Goal: Communication & Community: Answer question/provide support

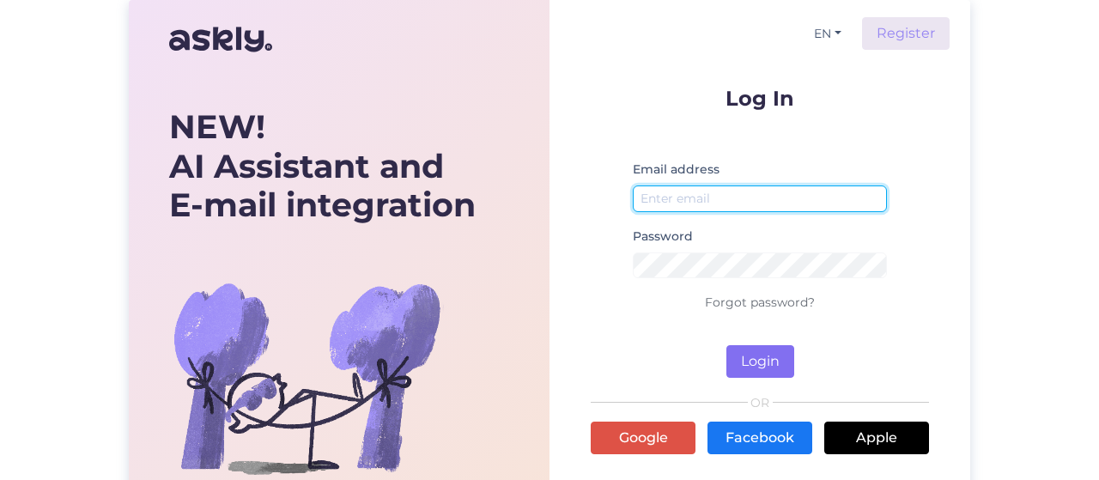
type input "[EMAIL_ADDRESS][DOMAIN_NAME]"
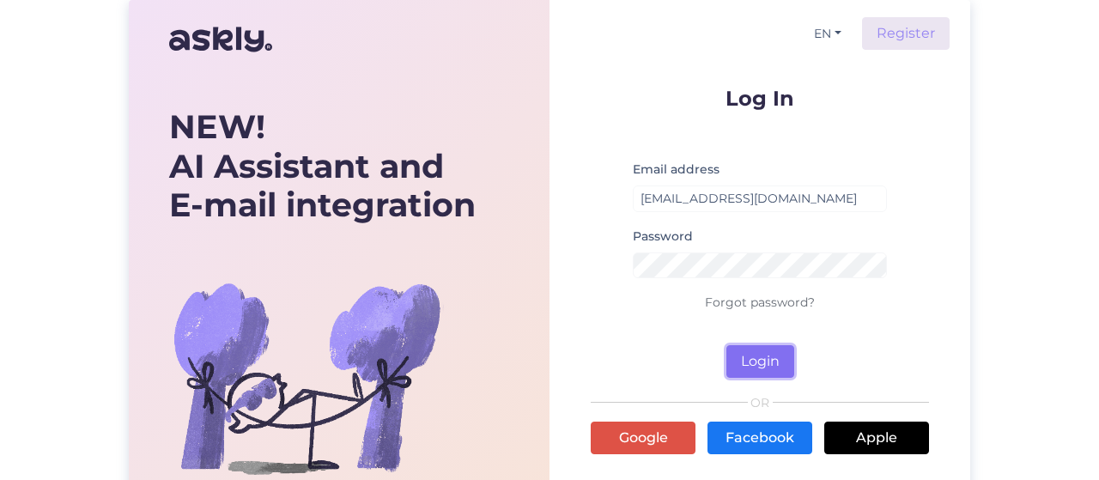
click at [751, 358] on button "Login" at bounding box center [761, 361] width 68 height 33
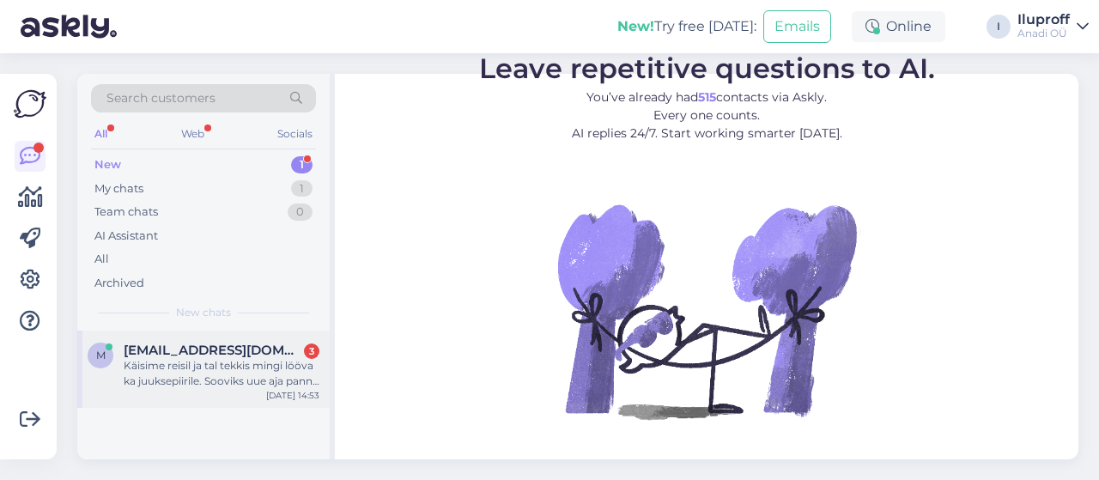
click at [218, 354] on span "[EMAIL_ADDRESS][DOMAIN_NAME]" at bounding box center [213, 350] width 179 height 15
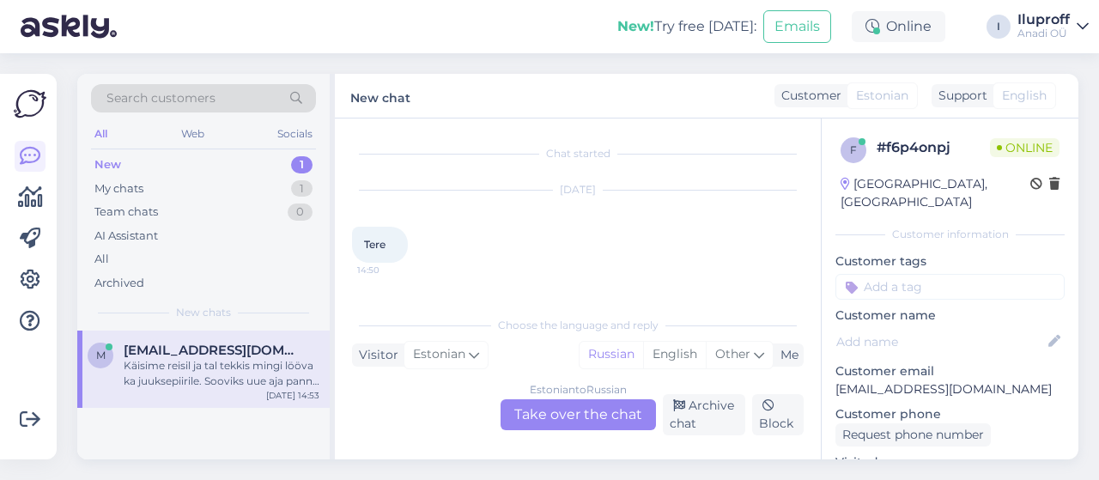
scroll to position [183, 0]
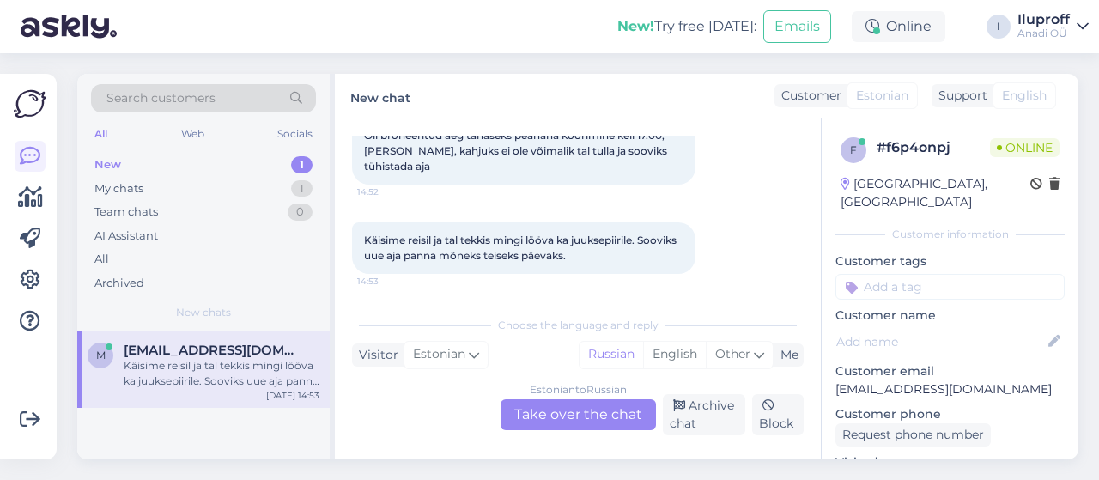
click at [604, 413] on div "Estonian to Russian Take over the chat" at bounding box center [578, 414] width 155 height 31
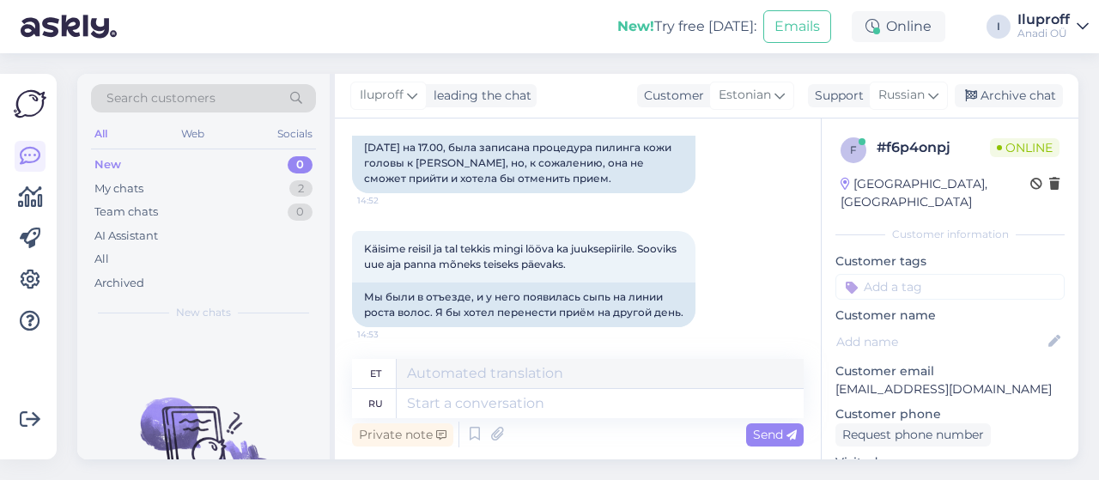
scroll to position [265, 0]
click at [553, 405] on textarea at bounding box center [600, 403] width 407 height 29
type textarea "L"
type textarea "Добрый д"
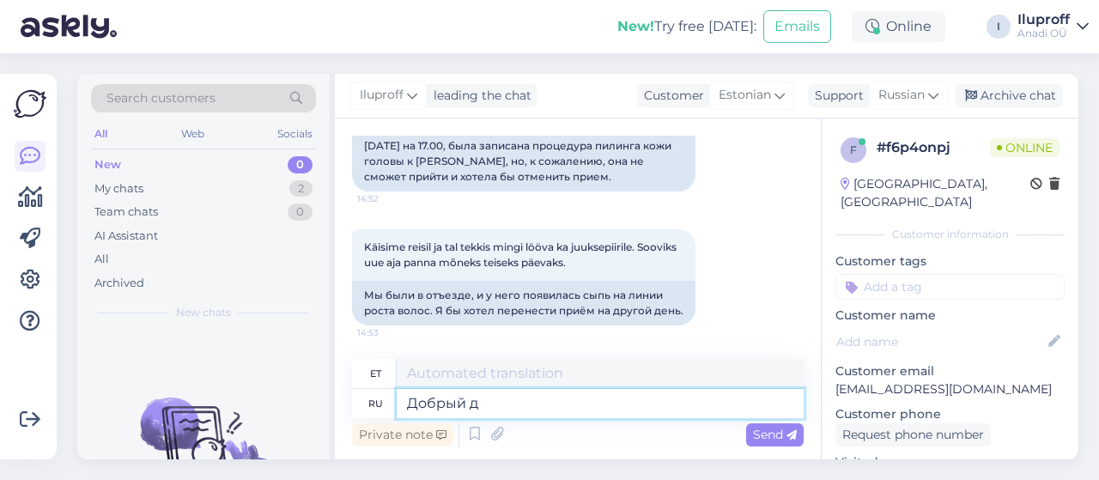
type textarea "Lahke"
type textarea "Добрый день"
type textarea "Tere päevast"
type textarea "Добрый день, с"
type textarea "Tere päevast,"
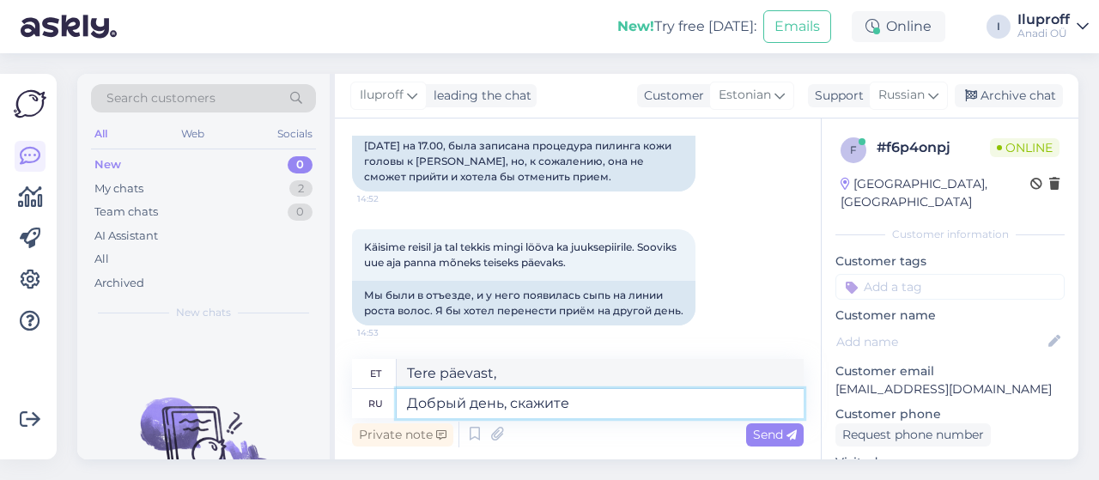
type textarea "Добрый день, скажите"
type textarea "Tere päevast, ütle mulle"
type textarea "Добрый день, скажите пожалуйста"
type textarea "Tere päevast, palun öelge mulle"
type textarea "Добрый день, скажите пожалуйста на чей"
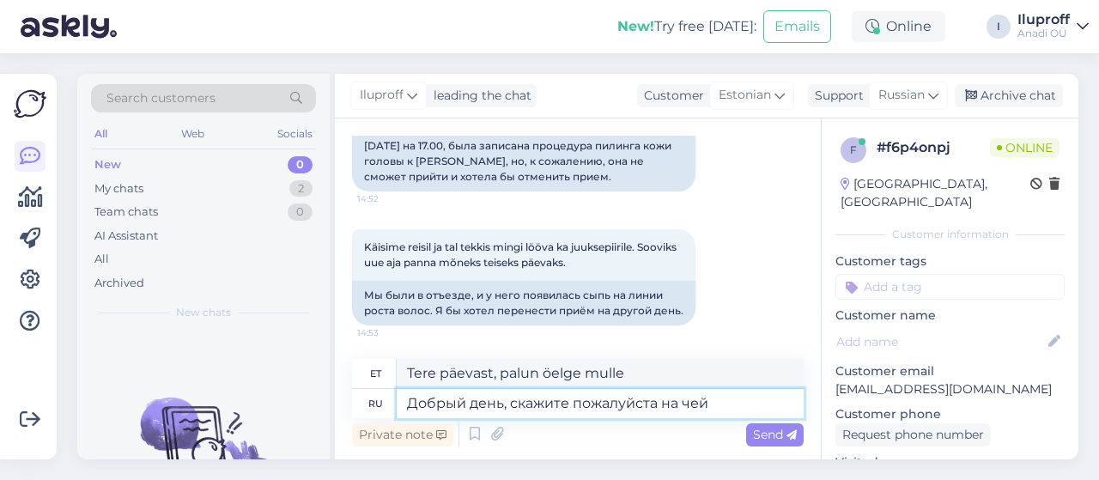
type textarea "Tere päevast, palun öelge mulle, kelle"
type textarea "Добрый день, скажите пожалуйста на чей номер т"
type textarea "Tere päevast, palun öelge mulle, kelle number see on"
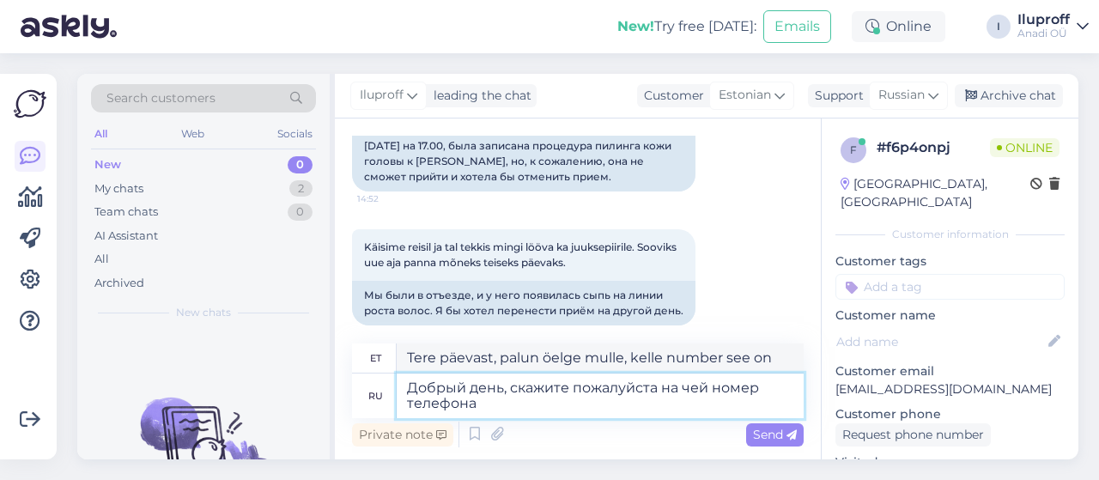
type textarea "Добрый день, скажите пожалуйста на чей номер телефона [PERSON_NAME]"
type textarea "Tere päevast, palun öelge mulle, kelle telefoninumber see on."
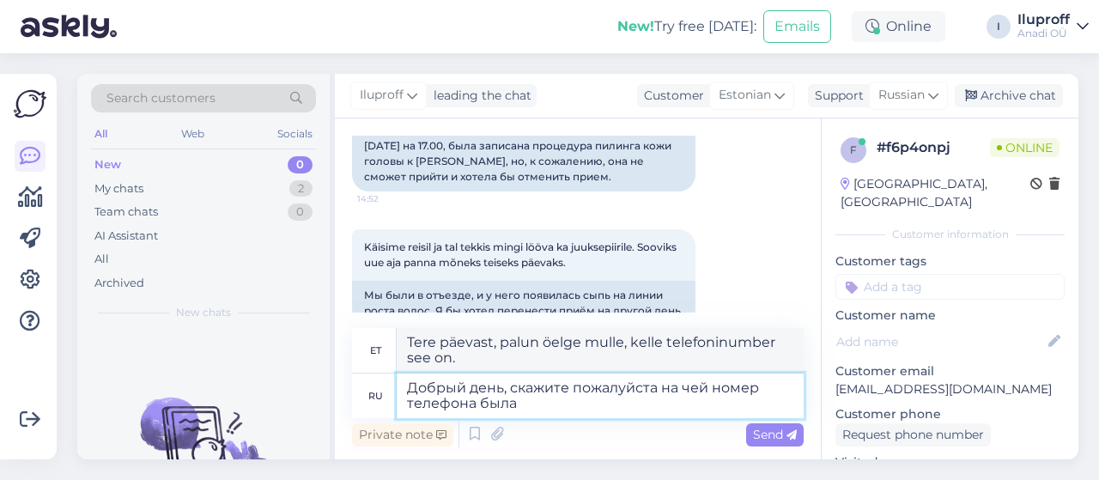
type textarea "Добрый день, скажите пожалуйста на чей номер телефона была с"
type textarea "Tere päevast, palun öelge mulle, kelle telefoninumber see oli"
type textarea "Добрый день, скажите пожалуйста на чей номер телефона была сделана"
type textarea "Tere päevast, palun öelge mulle, kelle telefoninumbrile see saadeti"
type textarea "Добрый день, скажите пожалуйста на чей номер телефона была сделана бронь"
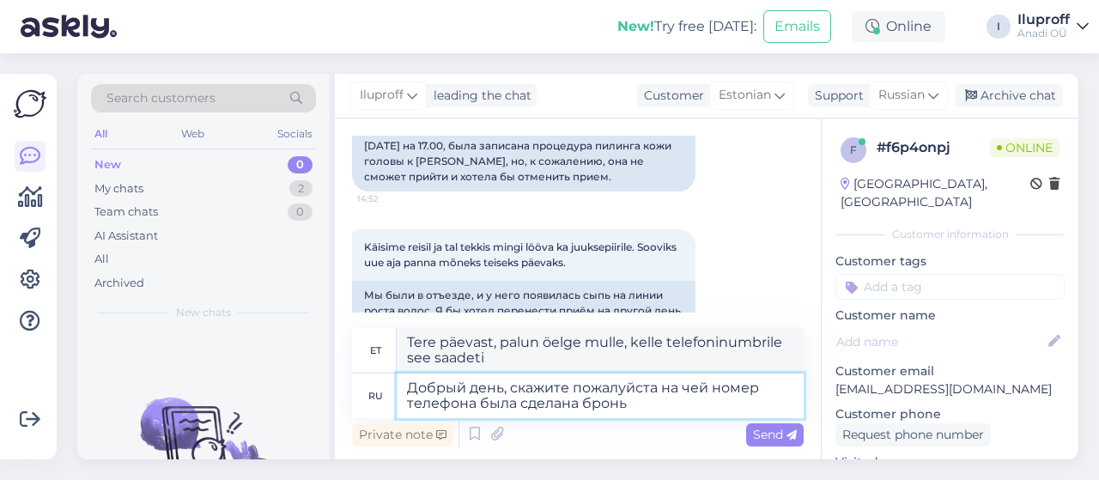
type textarea "Tere päevast, kas te saaksite palun öelda, kelle telefoninumbrile broneering te…"
paste textarea "[PHONE_NUMBER]"
type textarea "Добрый день, скажите пожалуйста на чей номер телефона была сделана бронь? [PHON…"
type textarea "Tere päevast, kas te saaksite palun öelda, kelle telefoninumbrile broneering te…"
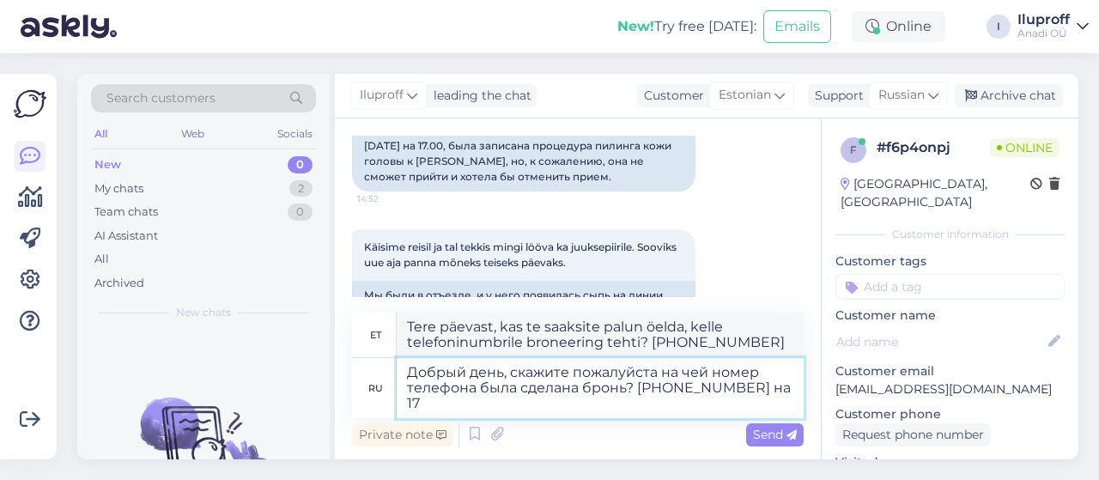
type textarea "Добрый день, скажите пожалуйста на чей номер телефона была сделана бронь? [PHON…"
type textarea "Tere päevast, kas te saaksite palun öelda, kelle telefoninumbrile broneering te…"
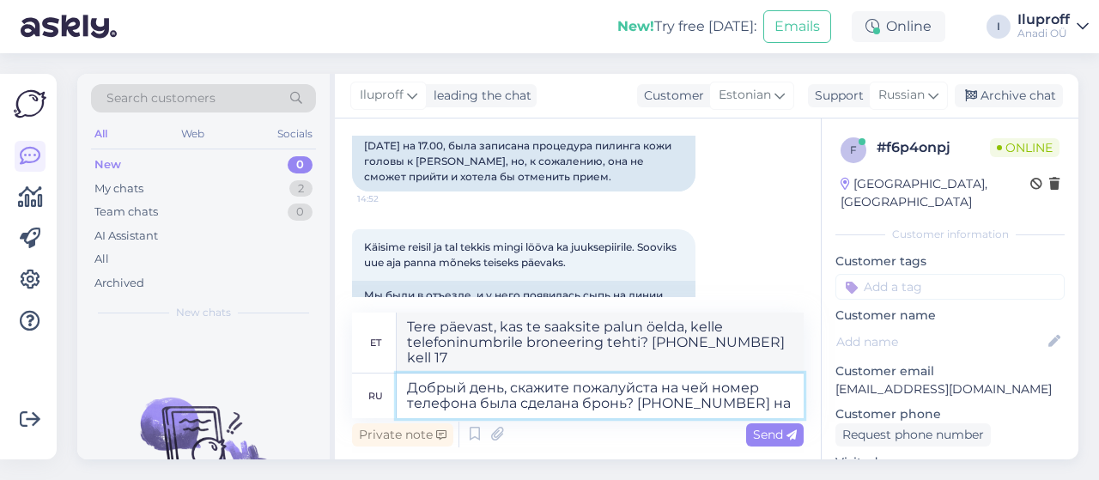
type textarea "Добрый день, скажите пожалуйста на чей номер телефона была сделана бронь? [PHON…"
type textarea "Tere päevast, kas te saaksite palun öelda, kelle telefoninumbrile broneering te…"
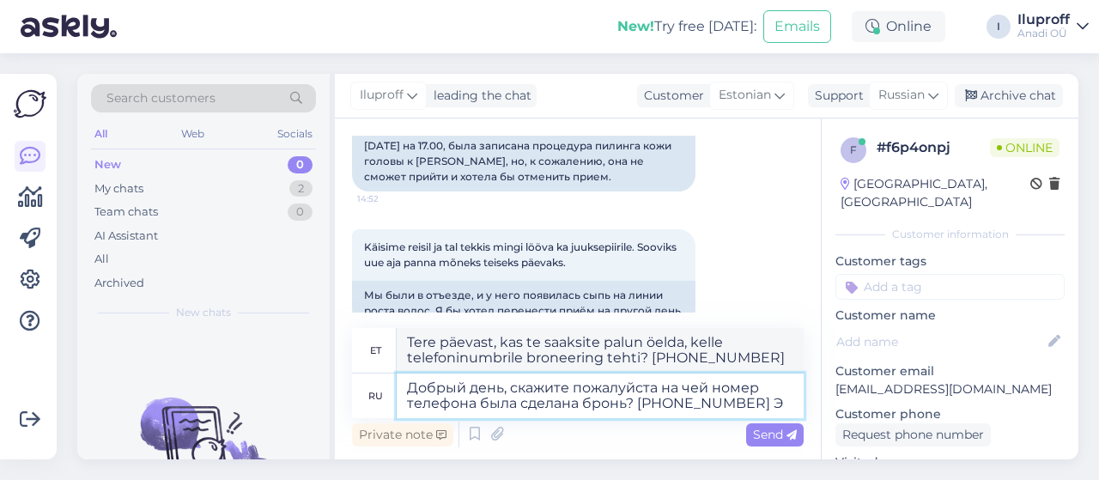
type textarea "Добрый день, скажите пожалуйста на чей номер телефона была сделана бронь? [PHON…"
type textarea "Tere päevast, kas te saaksite palun öelda, kelle telefoninumbrile broneering te…"
type textarea "Добрый день, скажите пожалуйста на чей номер телефона была сделана бронь? [PHON…"
type textarea "Tere päevast, kas te saaksite palun öelda, kelle telefoninumbrile broneering te…"
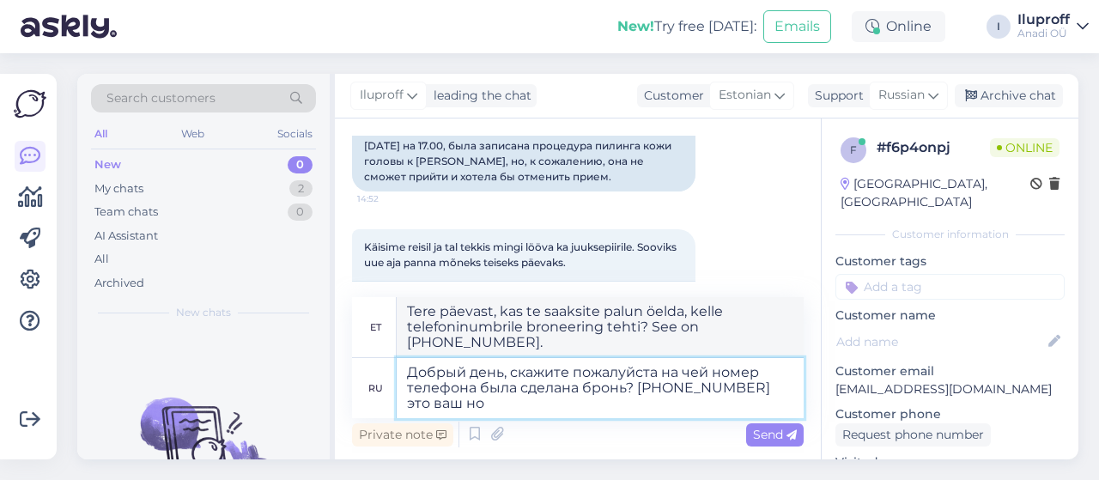
type textarea "Добрый день, скажите пожалуйста на чей номер телефона была сделана бронь? [PHON…"
type textarea "Tere päevast, kas te saaksite palun öelda, kelle telefoninumbrile broneering te…"
type textarea "Добрый день, скажите пожалуйста на чей номер телефона была сделана бронь? [PHON…"
type textarea "Tere päevast, kas te saaksite palun öelda, kelle telefoninumbrile broneering te…"
type textarea "Добрый день, скажите пожалуйста на чей номер телефона была сделана бронь? [PHON…"
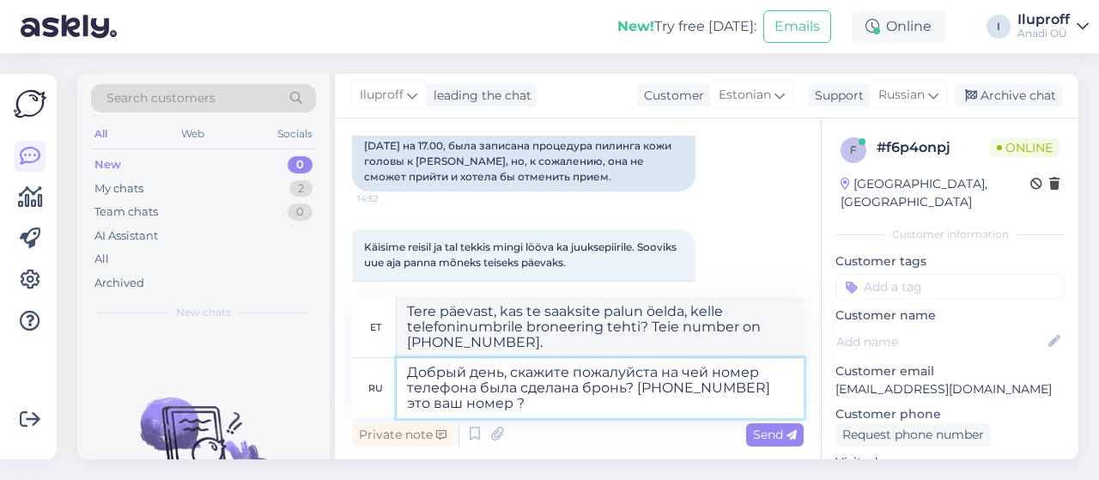
type textarea "Tere päevast, kas te saaksite palun öelda, kelle telefoninumbrile broneering te…"
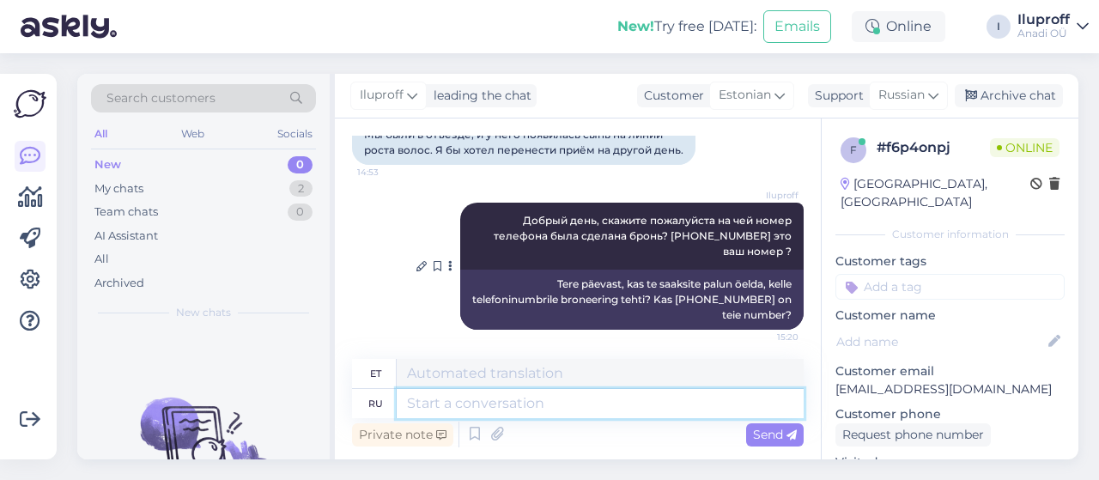
scroll to position [430, 0]
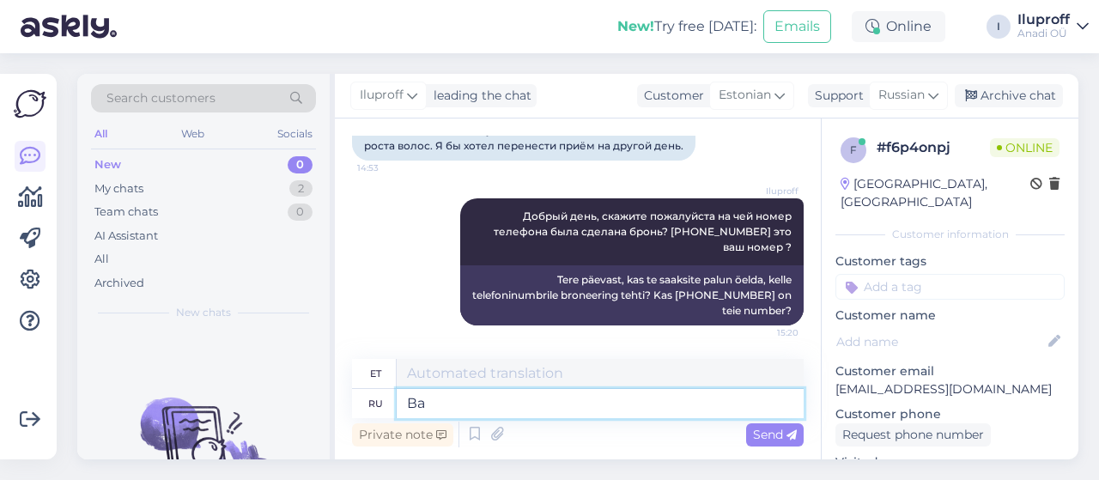
type textarea "Ваш"
type textarea "Sisse"
type textarea "Ваше"
type textarea "Sinu oma"
type textarea "Ваше бронирование"
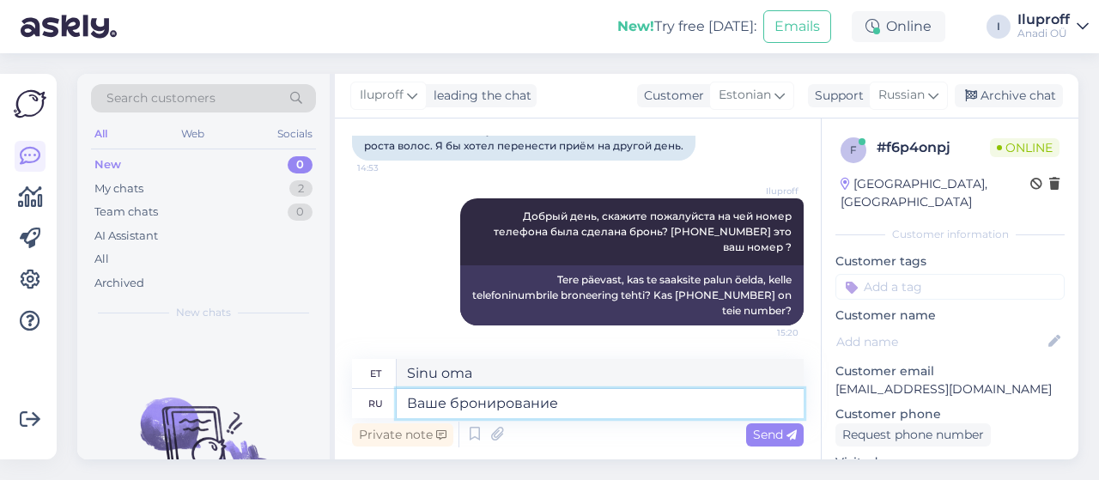
type textarea "Teie broneering"
type textarea "Ваше бронирование удалено,"
type textarea "Teie broneering on kustutatud."
type textarea "Ваше бронирование удалено,"
type textarea "Teie broneering on kustutatud,"
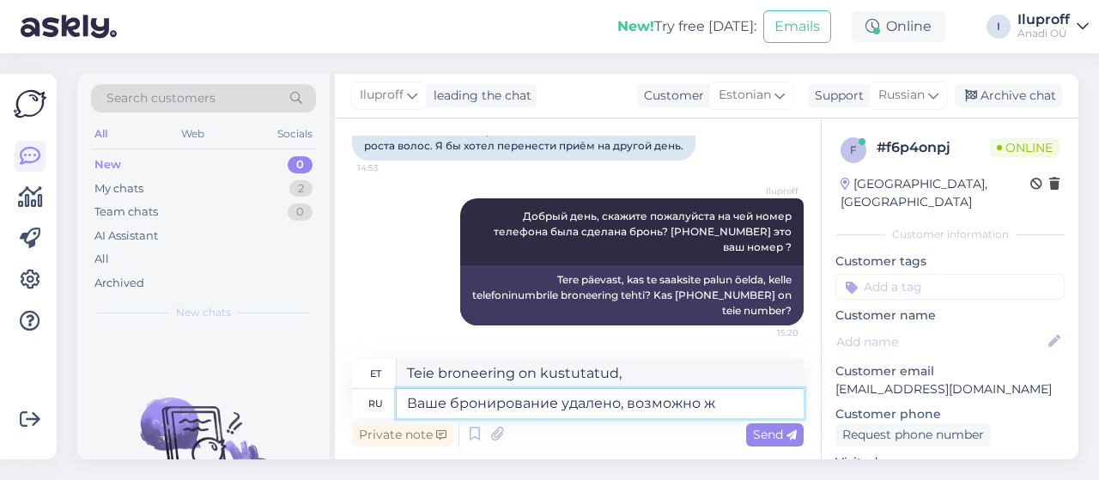
type textarea "Ваше бронирование удалено, возможно же"
type textarea "Teie broneering on võib-olla kustutatud"
type textarea "Ваше бронирование удалено, возможно желаете"
type textarea "Teie broneering on kustutatud, võib-olla soovite [PERSON_NAME]"
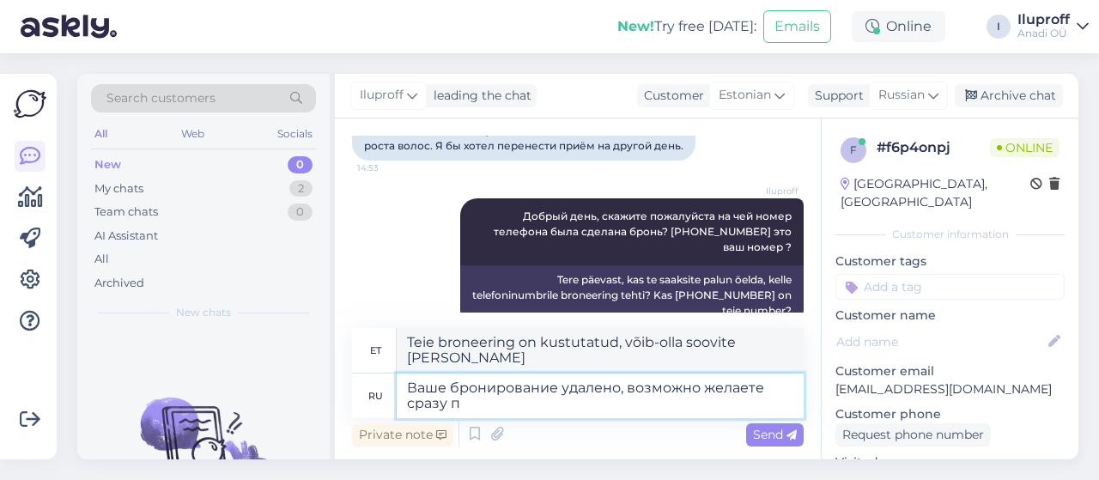
type textarea "Ваше бронирование удалено, возможно желаете сразу по"
type textarea "Teie broneering on kustutatud, võib-olla soovite selle kohe tühistada?"
type textarea "Ваше бронирование удалено, возможно желаете сразу подобрать [PERSON_NAME]"
type textarea "Teie broneering on kustutatud, võib-olla soovite selle kohe valida"
type textarea "Ваше бронирование удалено, возможно желаете сразу подобрать новое"
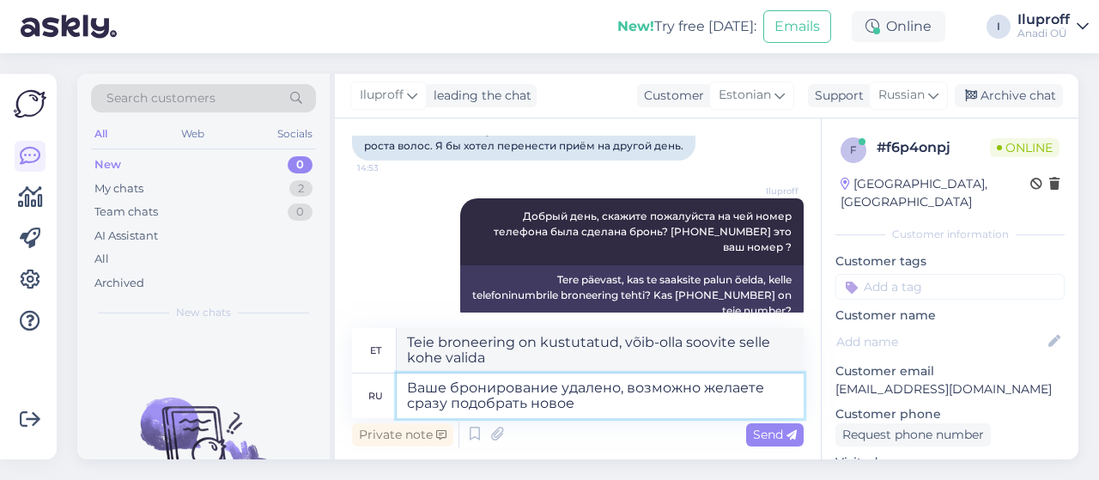
type textarea "Teie broneering on kustutatud. Võimalik, et soovite kohe uue valida."
type textarea "Ваше бронирование удалено, возможно желаете сразу подобрать новое время на"
type textarea "Teie broneering on kustutatud. Võite kohe uue aja valida."
type textarea "Ваше бронирование удалено, возможно желаете сразу подобрать новое время на п"
type textarea "Teie broneering on kustutatud. Võimalik, et soovite kohe uue aja valida."
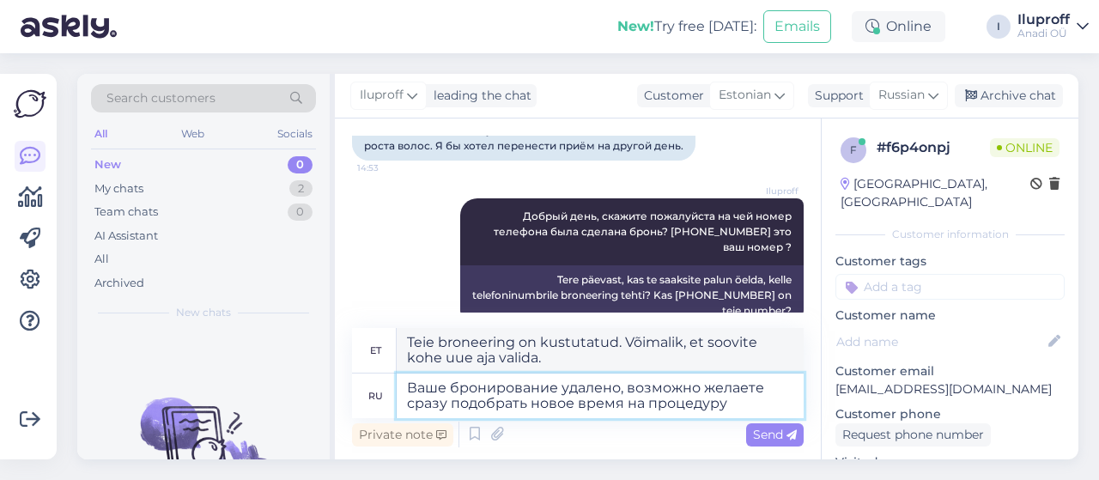
type textarea "Ваше бронирование удалено, возможно желаете сразу подобрать новое время на проц…"
type textarea "Teie broneering on kustutatud. Võite kohe protseduurile uue aja valida."
type textarea "Ваше бронирование удалено, возможно желаете сразу подобрать новое время на проц…"
type textarea "Teie broneering on tühistatud. Kas soovite kohe uue aja broneerida?"
type textarea "Ваше бронирование удалено, возможно желаете сразу подобрать новое время на проц…"
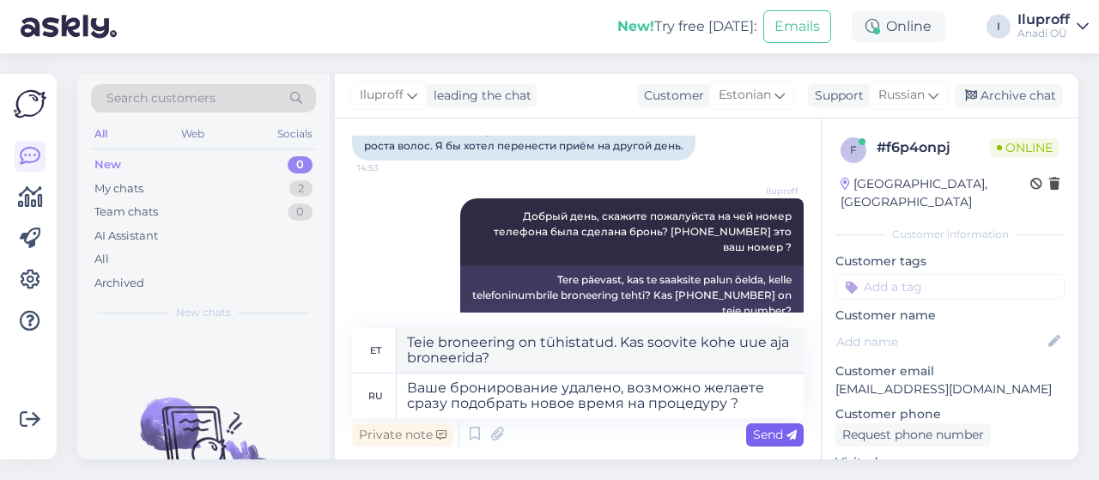
click at [766, 435] on span "Send" at bounding box center [775, 434] width 44 height 15
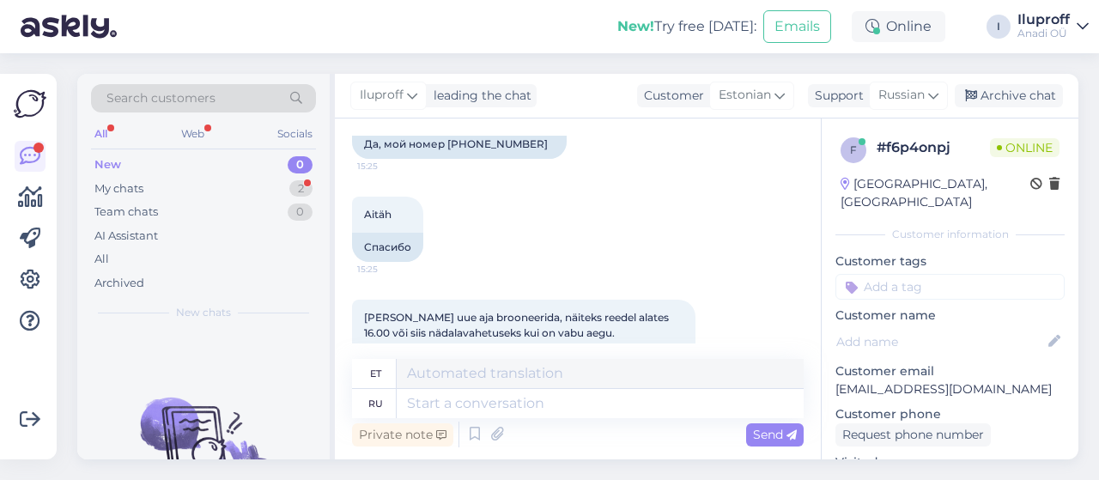
scroll to position [920, 0]
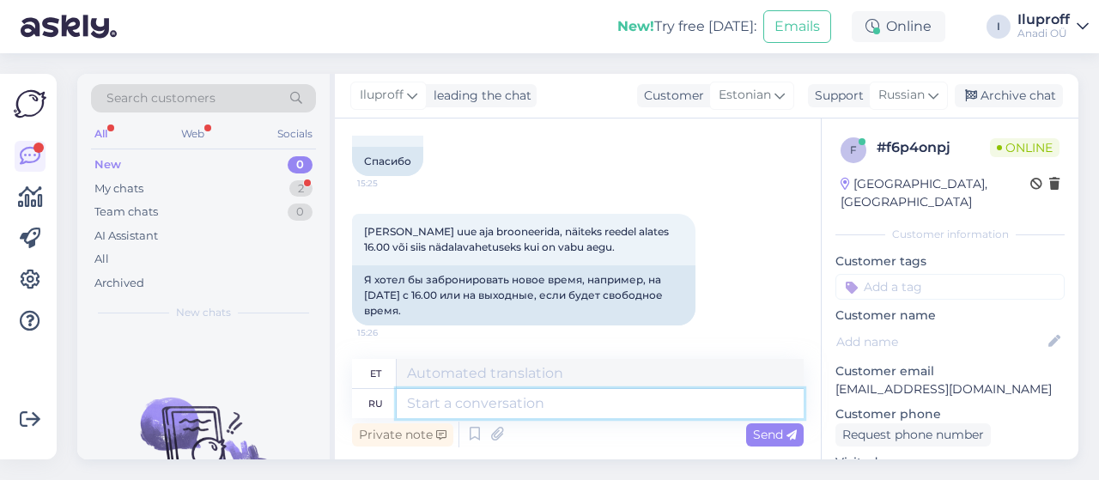
click at [590, 398] on textarea at bounding box center [600, 403] width 407 height 29
type textarea "вы"
type textarea "Sina"
type textarea "вы желаете"
type textarea "sa soovid"
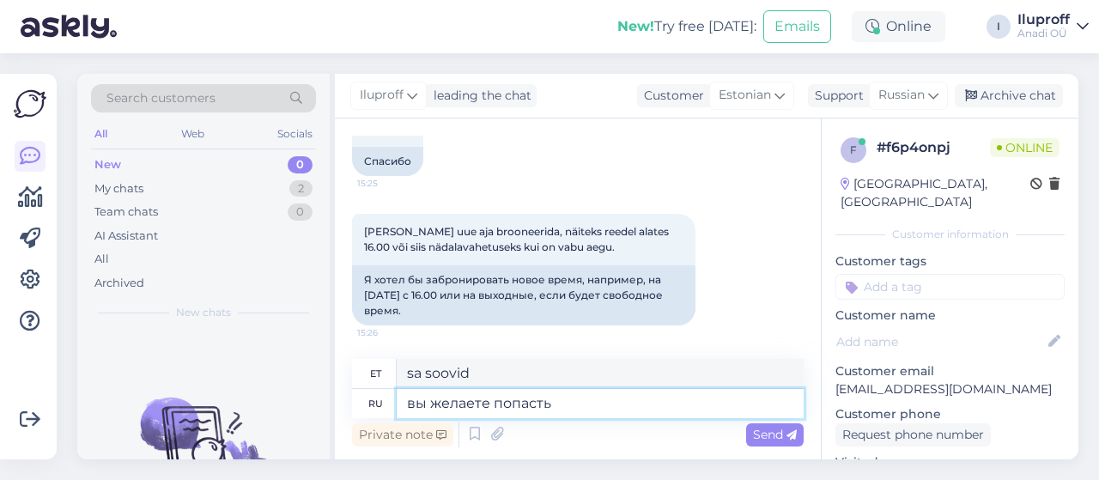
type textarea "вы желаете попасть"
type textarea "sa tahad sinna jõuda"
type textarea "вы желаете попасть к с"
type textarea "sa tahad jõuda"
type textarea "вы желаете попасть к специалисту"
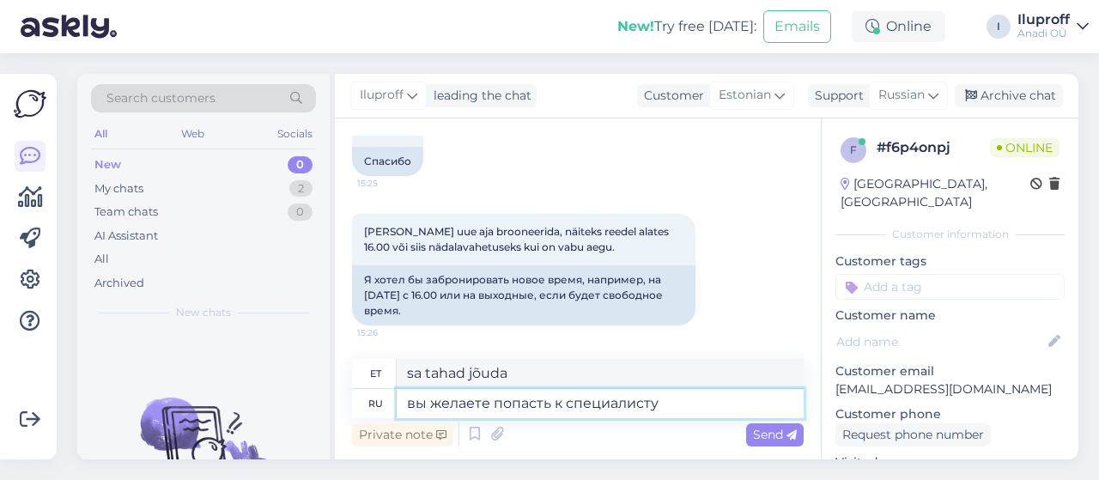
type textarea "sa tahad spetsialisti juurde minna"
type textarea "вы желаете попасть к специалисту [PERSON_NAME]"
type textarea "Sa tahad näha spetsialisti Marist"
type textarea "вы желаете попасть к специалисту [PERSON_NAME] ?"
type textarea "Kas soovite kohtuda spetsialisti [PERSON_NAME]?"
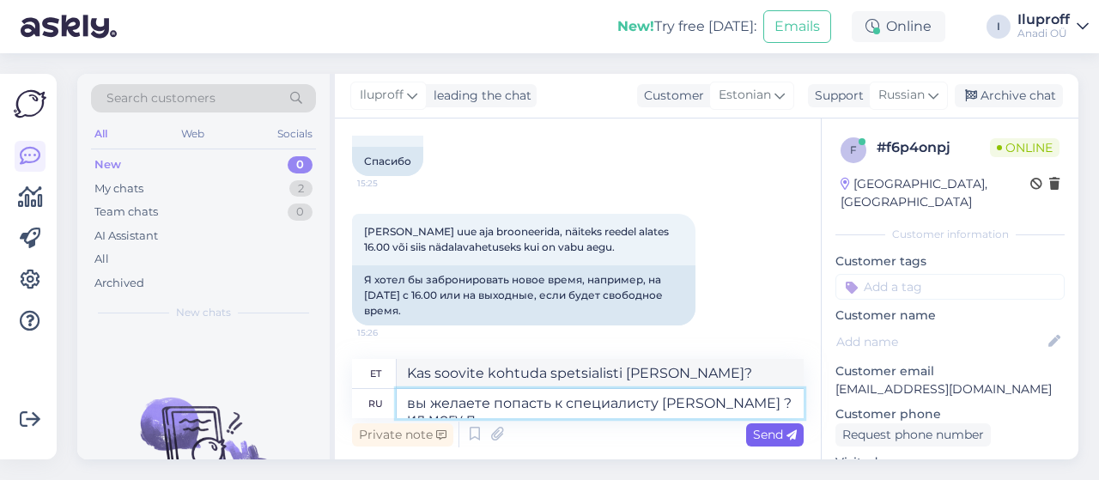
type textarea "вы желаете попасть к специалисту [PERSON_NAME] ? ил могу пр"
type textarea "Kas te tahate eriarsti [PERSON_NAME] juurde minna? Või kas [PERSON_NAME]?"
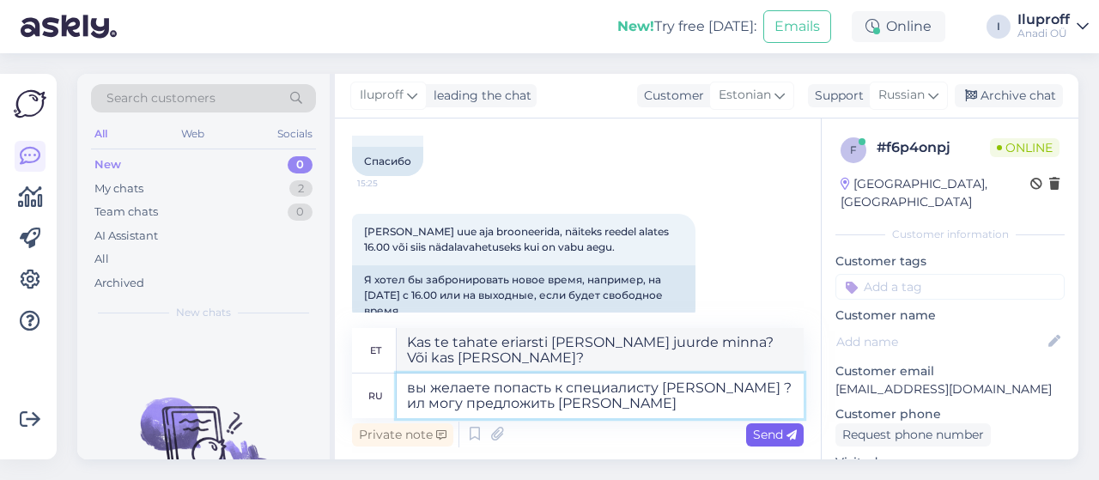
type textarea "вы желаете попасть к специалисту [PERSON_NAME] ? ил могу предложить ва"
type textarea "Kas soovite kohtuda spetsialisti [PERSON_NAME]? Või kas ma saan pakkuda"
type textarea "вы желаете попасть к специалисту [PERSON_NAME] ? ил могу предложить вам"
type textarea "Kas soovite kohtuda eriarsti [PERSON_NAME]? Või võin teile pakkuda"
type textarea "вы желаете попасть к специалисту [PERSON_NAME] ? ил могу предложить вам время"
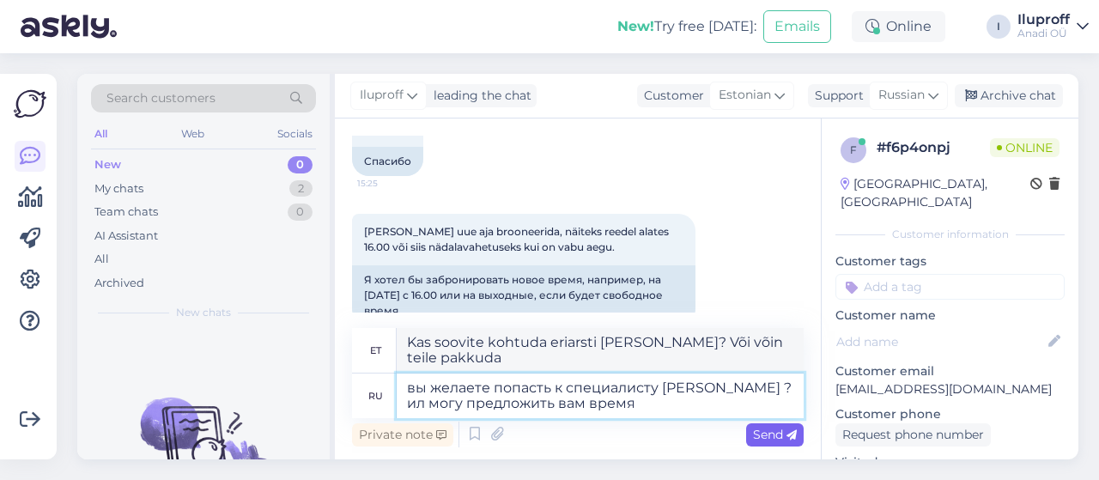
type textarea "Kas soovite kohtuda eriarsti [PERSON_NAME]? Või kas ma saan teile aja pakkuda?"
type textarea "вы желаете попасть к специалисту [PERSON_NAME] ? ил могу предложить вам время к…"
type textarea "Kas soovite kohtuda eriarsti [PERSON_NAME]? Või saan teile pakkuda aega mõne te…"
type textarea "вы желаете попасть к специалисту [PERSON_NAME] ? ил могу предложить вам время к…"
type textarea "Kas soovite kohtuda eriarsti [PERSON_NAME]? Või kas ma saaksin teile pakkuda ae…"
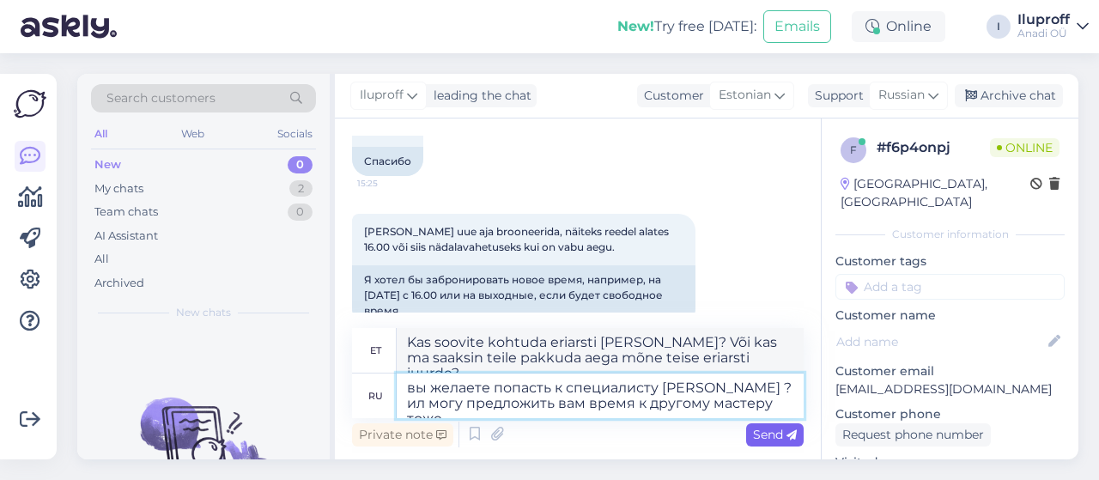
type textarea "вы желаете попасть к специалисту [PERSON_NAME] ? ил могу предложить вам время к…"
type textarea "Kas soovite kohtuda eriarsti [PERSON_NAME]? Või saan teile pakkuda aega ka mõne…"
click at [714, 408] on textarea "вы желаете попасть к специалисту [PERSON_NAME] ? ил могу предложить вам время к…" at bounding box center [600, 396] width 407 height 45
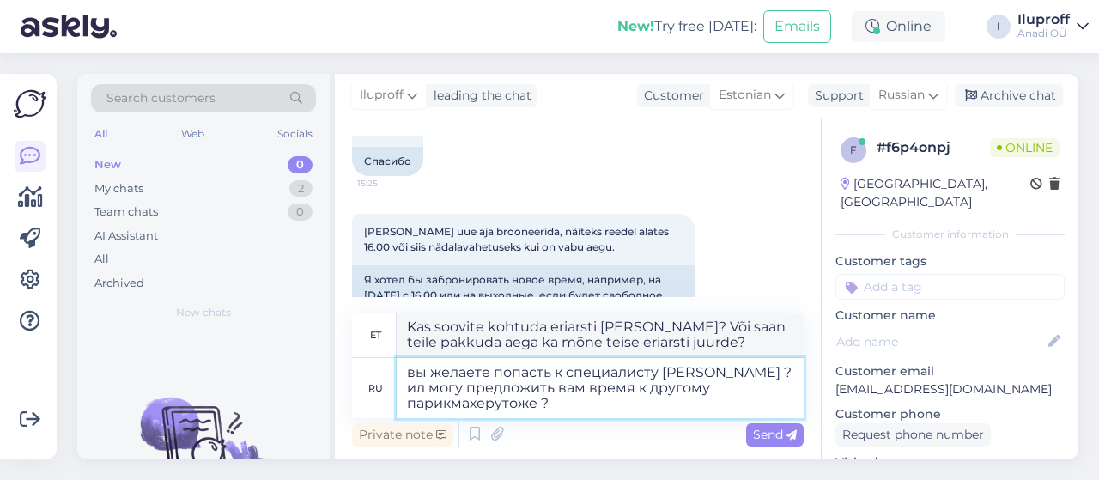
type textarea "вы желаете попасть к специалисту [PERSON_NAME] ? ил могу предложить вам время к…"
type textarea "Kas soovite kohtuda spetsialist [PERSON_NAME]? Või kas ma saaksin teile pakkuda…"
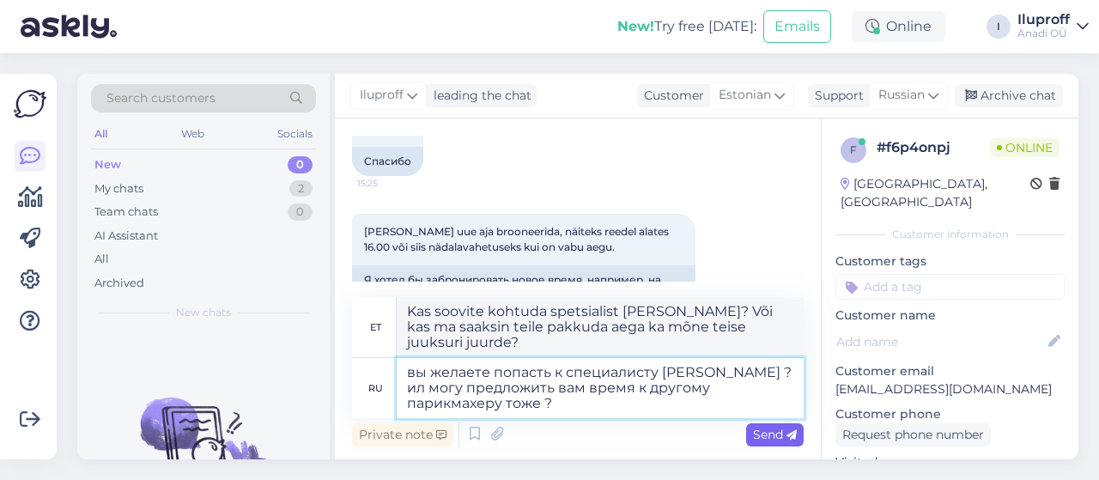
type textarea "вы желаете попасть к специалисту [PERSON_NAME] ? ил могу предложить вам время к…"
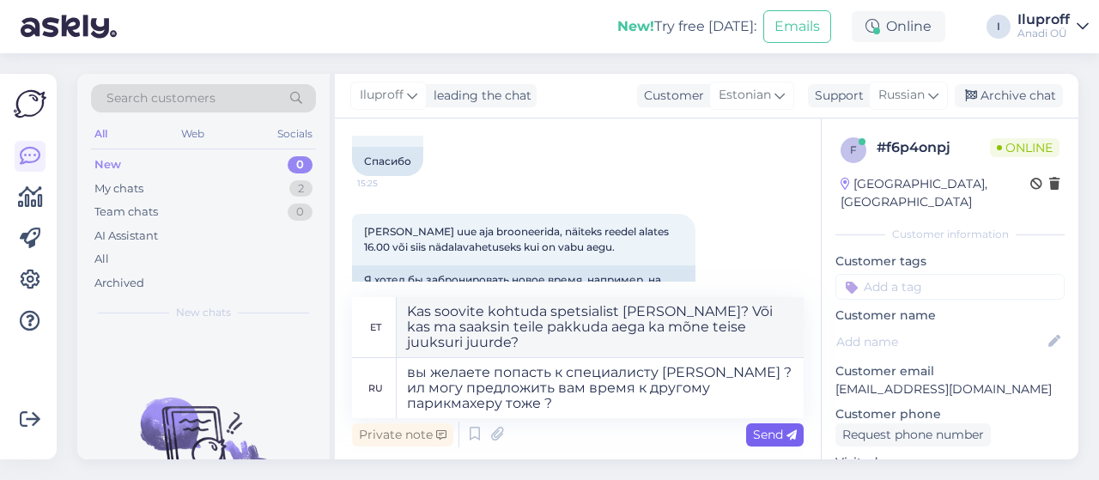
click at [763, 435] on span "Send" at bounding box center [775, 434] width 44 height 15
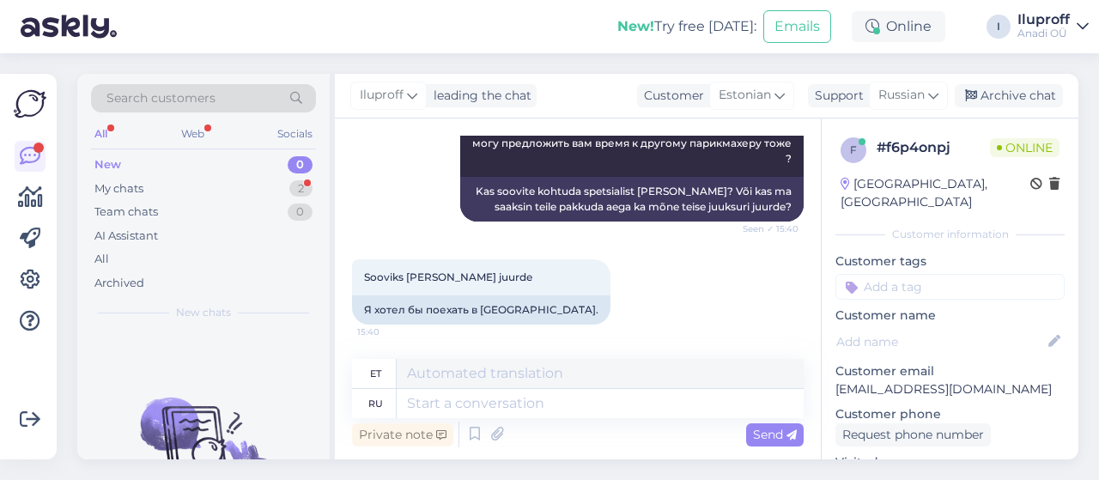
scroll to position [1157, 0]
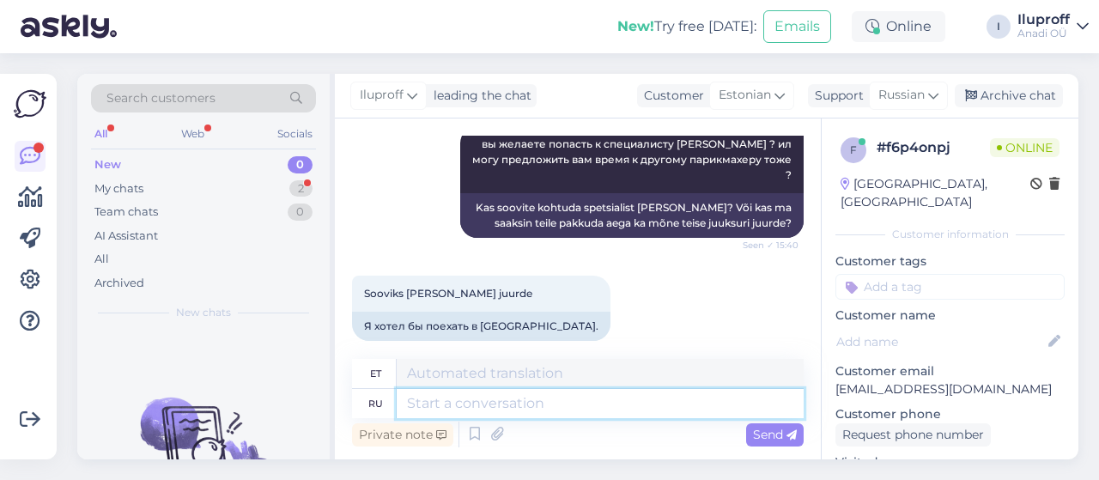
click at [491, 404] on textarea at bounding box center [600, 403] width 407 height 29
type textarea "у"
type textarea "kell"
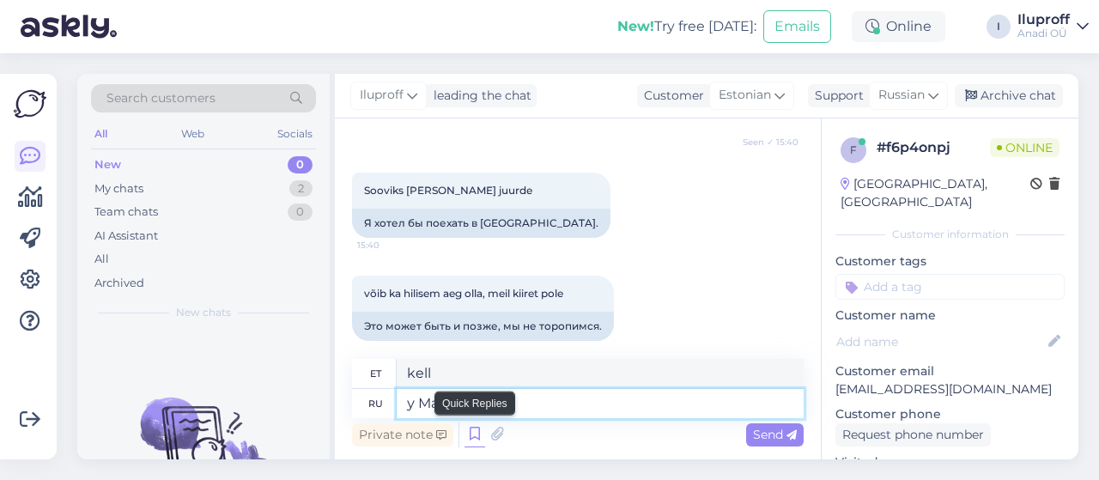
type textarea "у Марис"
type textarea "[PERSON_NAME] juures"
type textarea "у [PERSON_NAME] есть в"
type textarea "[PERSON_NAME] on"
type textarea "у [PERSON_NAME] есть время"
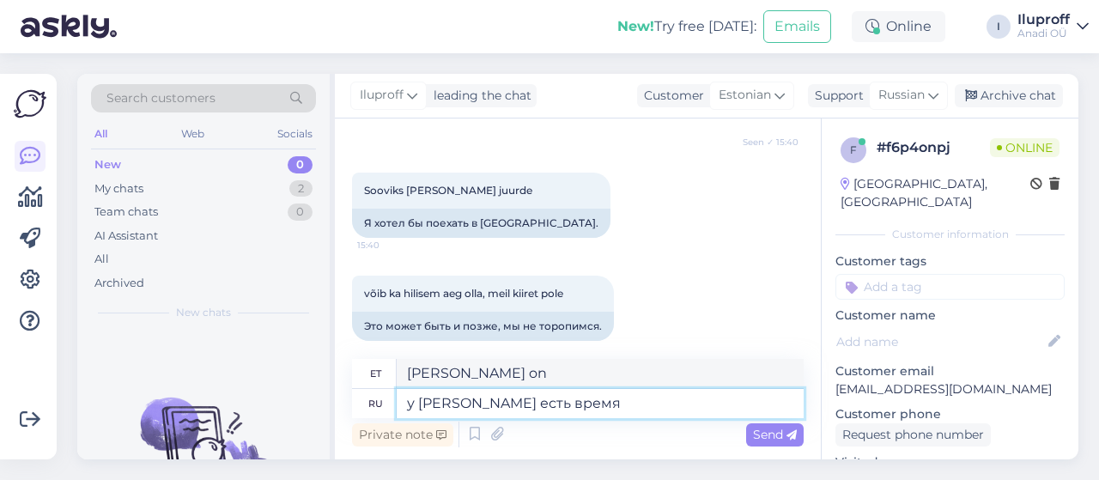
type textarea "[PERSON_NAME] on aega"
type textarea "у [PERSON_NAME] есть время 27"
type textarea "[PERSON_NAME] on aega 27"
type textarea "у [PERSON_NAME] есть время [DATE],"
type textarea "[PERSON_NAME] on aega 27. septembril,"
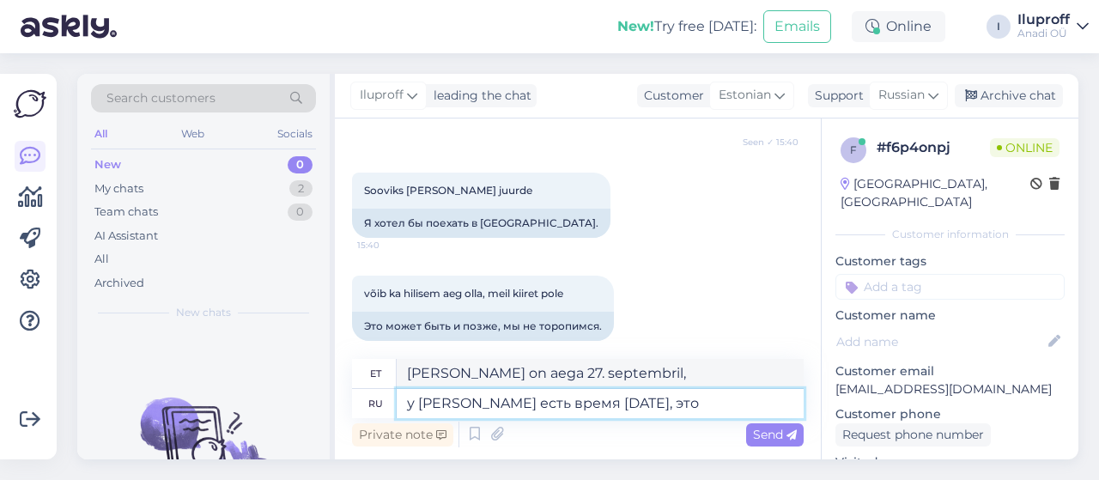
type textarea "у [PERSON_NAME] есть время [DATE], это с"
type textarea "[PERSON_NAME] on aega 27. septembril, see on"
type textarea "у [PERSON_NAME] есть время [DATE], это [DATE] [PERSON_NAME]"
type textarea "[PERSON_NAME] on aeg 27. septembril, mis on laupäeval."
type textarea "у [PERSON_NAME] есть время [DATE], это [DATE] в 1"
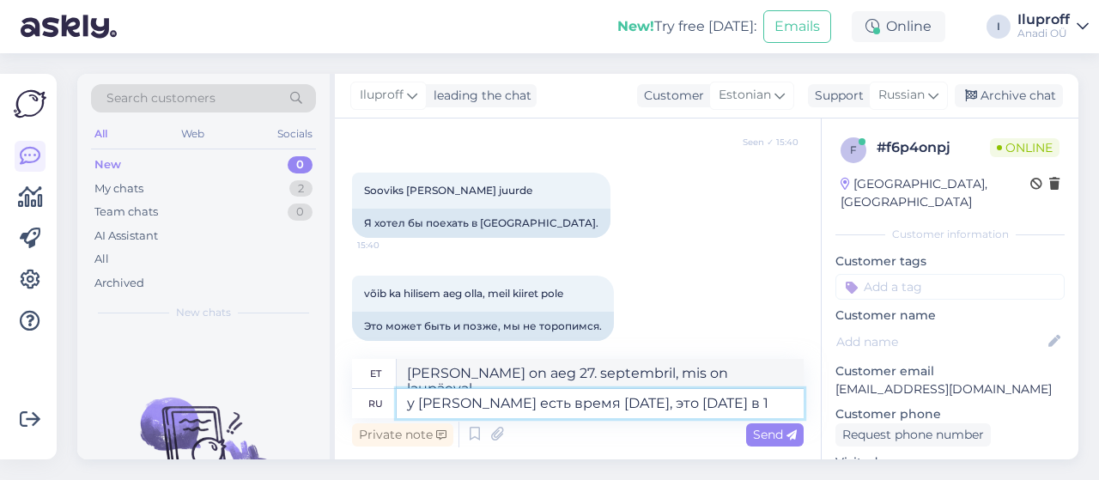
type textarea "[PERSON_NAME] on aega 27. septembril, see on laupäev"
type textarea "у [PERSON_NAME] есть время [DATE], это [DATE] в 10 у"
type textarea "[PERSON_NAME] on aega 27. septembril, see on laupäeval kell 10."
type textarea "у [PERSON_NAME] есть время [DATE], это [DATE] в 10 утра"
type textarea "[PERSON_NAME] on aeg 27. septembril, mis on laupäeval kell 10.00."
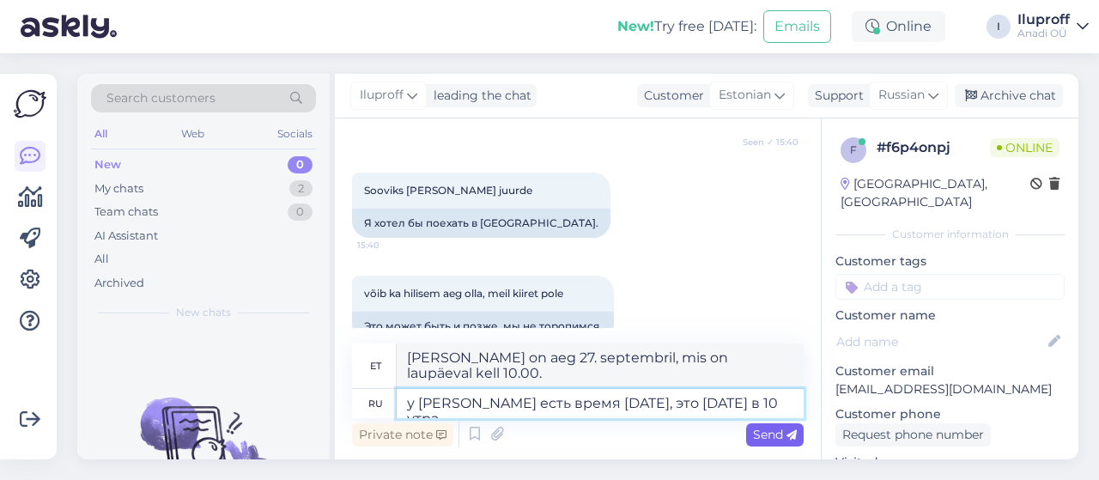
type textarea "у [PERSON_NAME] есть время [DATE], это [DATE] в 10 утра"
click at [774, 439] on span "Send" at bounding box center [775, 434] width 44 height 15
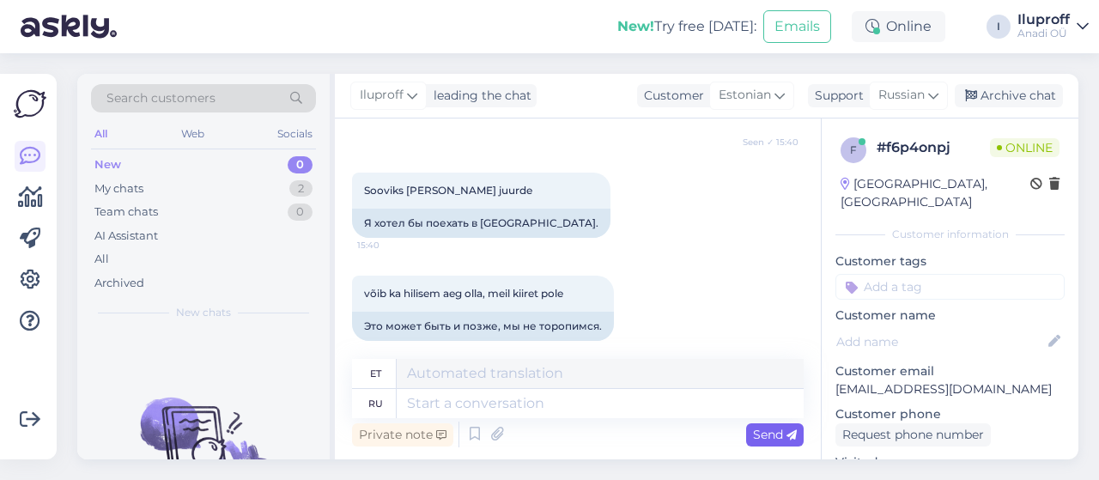
scroll to position [1363, 0]
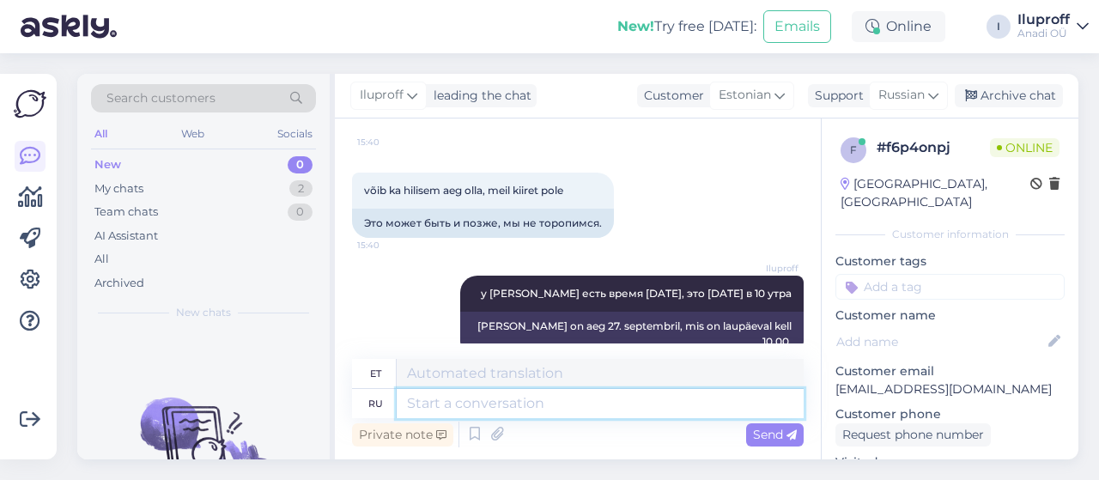
click at [556, 408] on textarea at bounding box center [600, 403] width 407 height 29
type textarea "также [PERSON_NAME]"
type textarea "Samuti"
type textarea "также есть в"
type textarea "seal on ka"
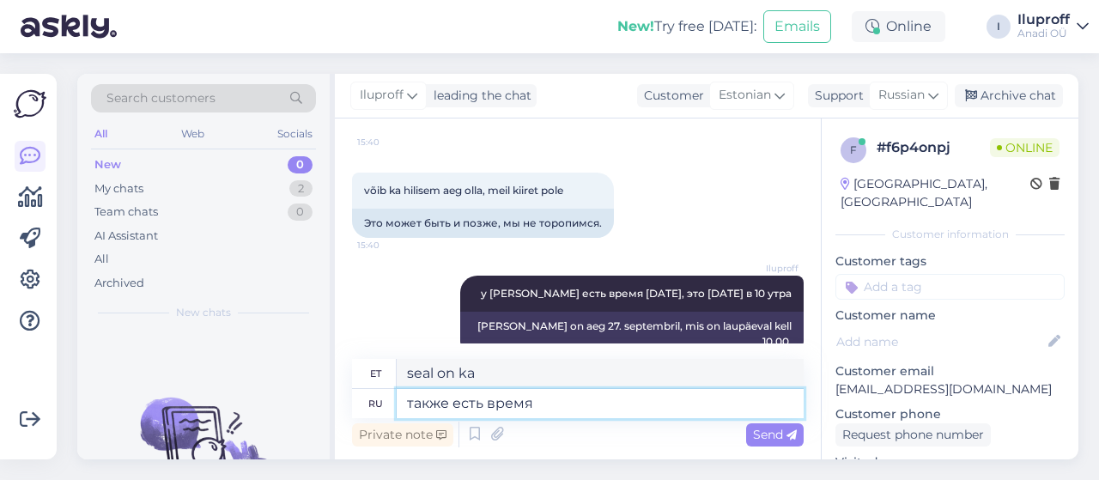
type textarea "также есть время"
type textarea "on ka aega"
type textarea "также есть время 6"
type textarea "on ka aega 6"
type textarea "также есть время 6, 7"
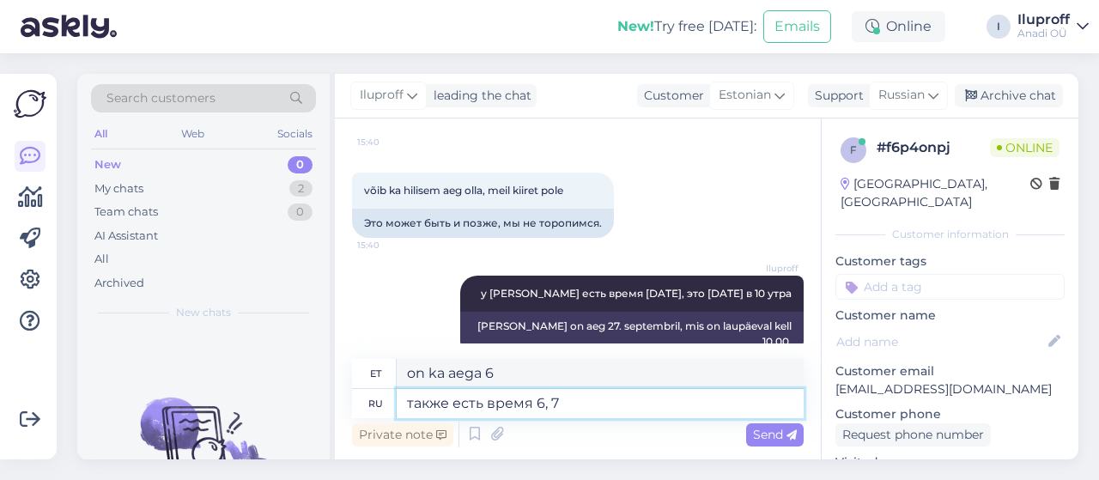
type textarea "on ka aeg 6,"
type textarea "также есть время 6, 7,"
type textarea "on ka aeg 6, 7"
type textarea "также есть время 6, 7,"
type textarea "on ka aeg 6, 7,"
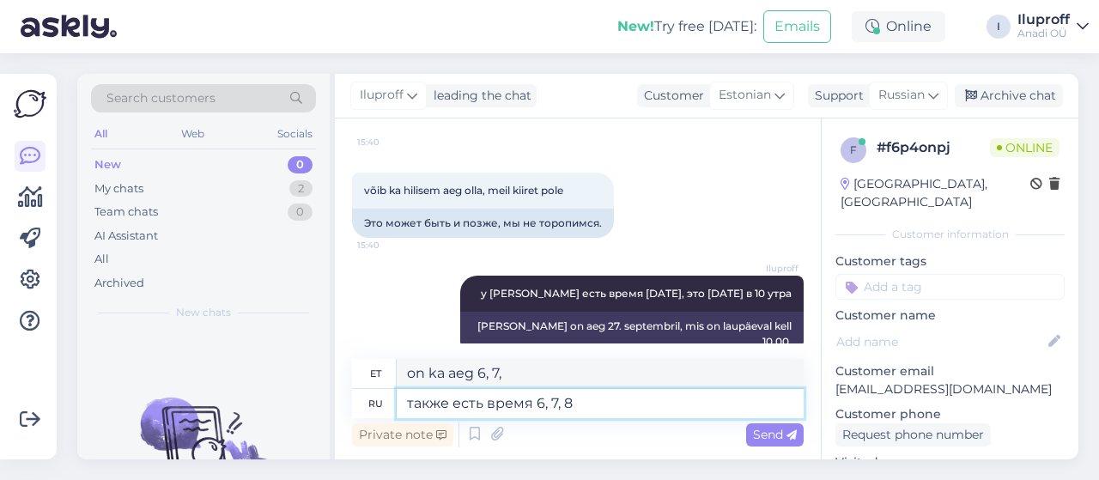
type textarea "также есть время 6, 7, 8 с"
type textarea "on ka ajad 6, 7, 8"
type textarea "также есть время 6, 7, [DATE]"
type textarea "on aega ka 6., 7. ja 8. oktoobril"
type textarea "также есть время 6, 7, [DATE]"
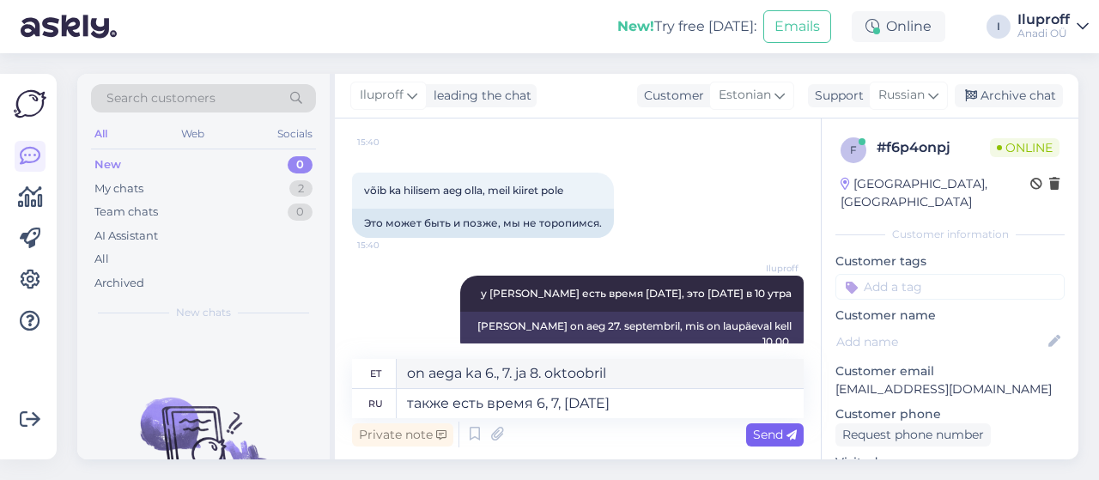
click at [748, 430] on div "Send" at bounding box center [775, 434] width 58 height 23
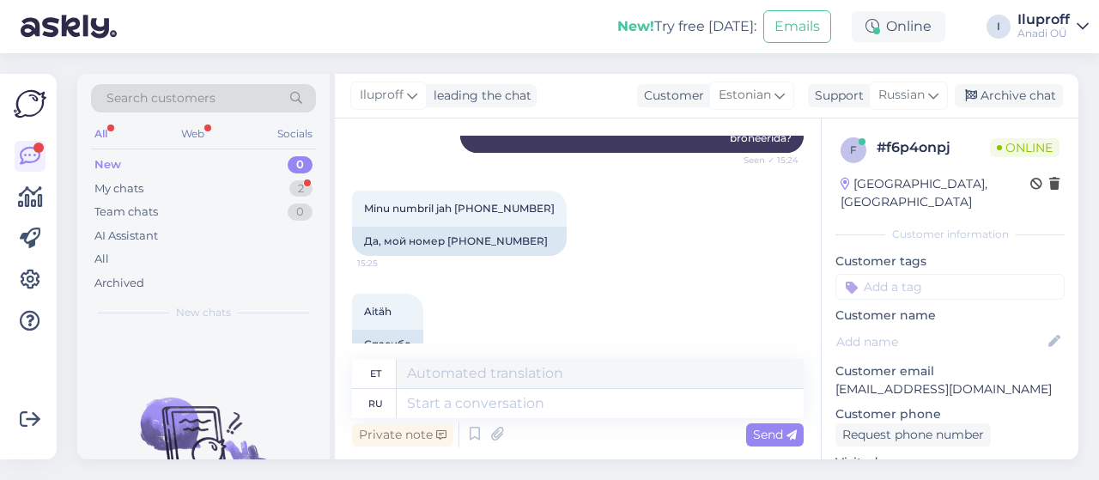
scroll to position [710, 0]
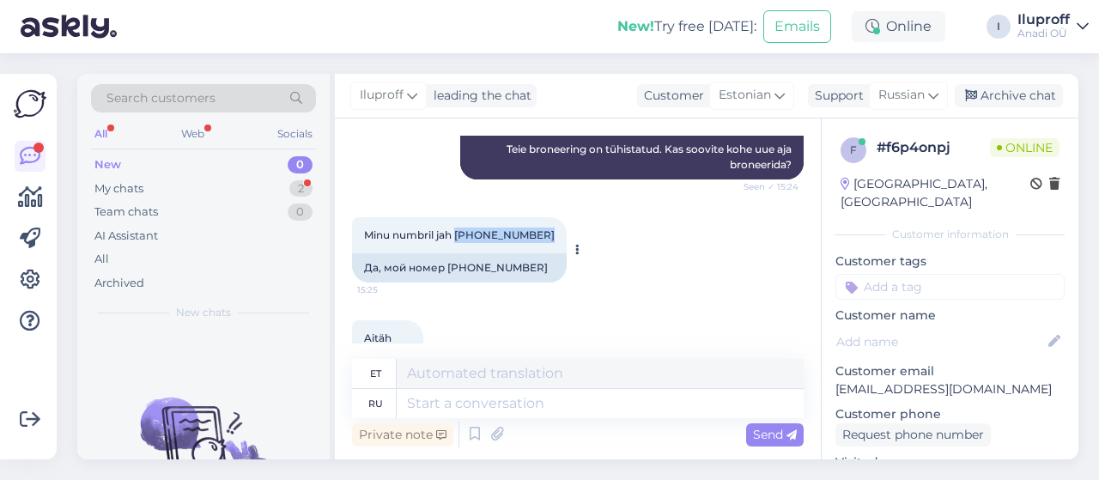
drag, startPoint x: 534, startPoint y: 236, endPoint x: 457, endPoint y: 238, distance: 77.3
click at [457, 238] on div "Minu numbril jah [PHONE_NUMBER]:25" at bounding box center [459, 235] width 215 height 36
copy span "[PHONE_NUMBER]"
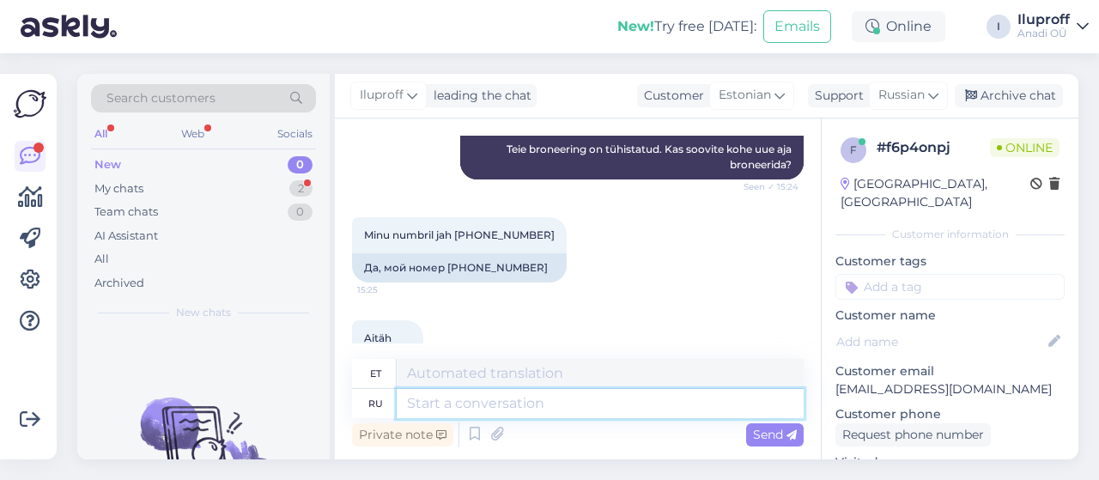
click at [590, 409] on textarea at bounding box center [600, 403] width 407 height 29
type textarea "Благодарим"
type textarea "Aitäh"
type textarea "Благодарим за о"
type textarea "Tänan teid"
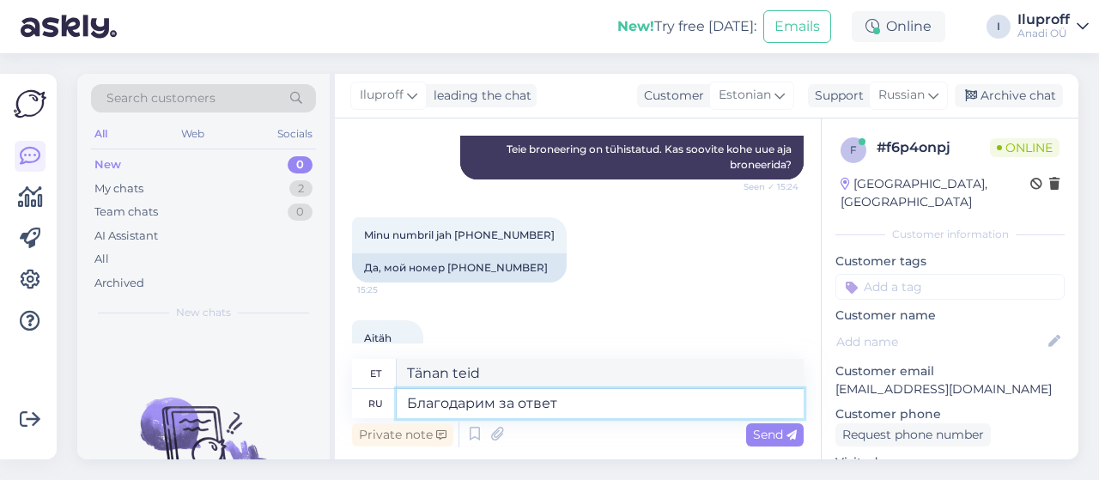
type textarea "Благодарим за ответ"
type textarea "Tänan teid vastuse eest."
type textarea "Благодарим за ответ !"
type textarea "Tänan vastuse eest!"
type textarea "Благодарим за ответ ! Ждем ва"
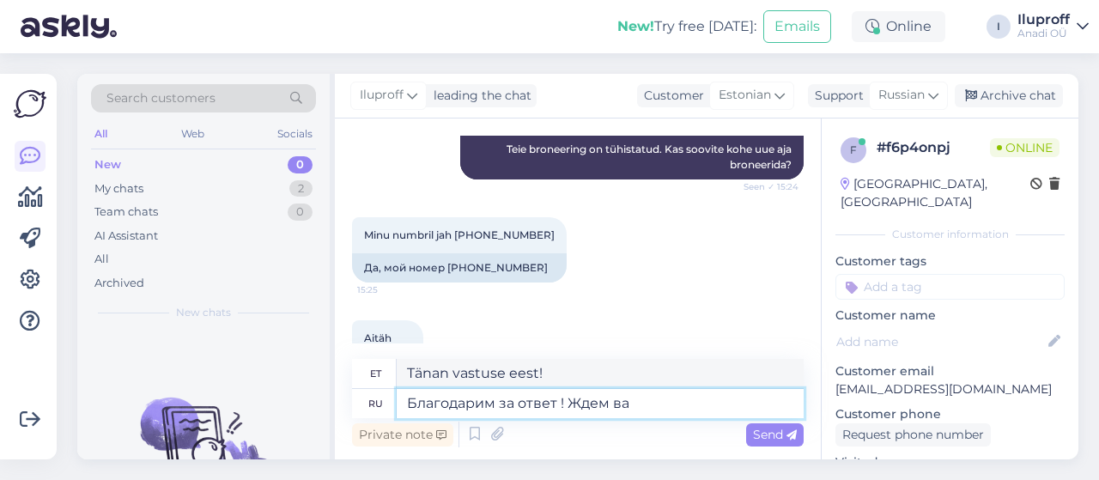
type textarea "Täname vastuse eest! Ootame."
type textarea "Благодарим за ответ ! Ждем вас"
type textarea "Täname vastuse eest! Ootame [PERSON_NAME]."
type textarea "Благодарим за ответ ! Ждем вас 27"
type textarea "Täname vastuse eest! Ootame [PERSON_NAME] 27. kuupäeval."
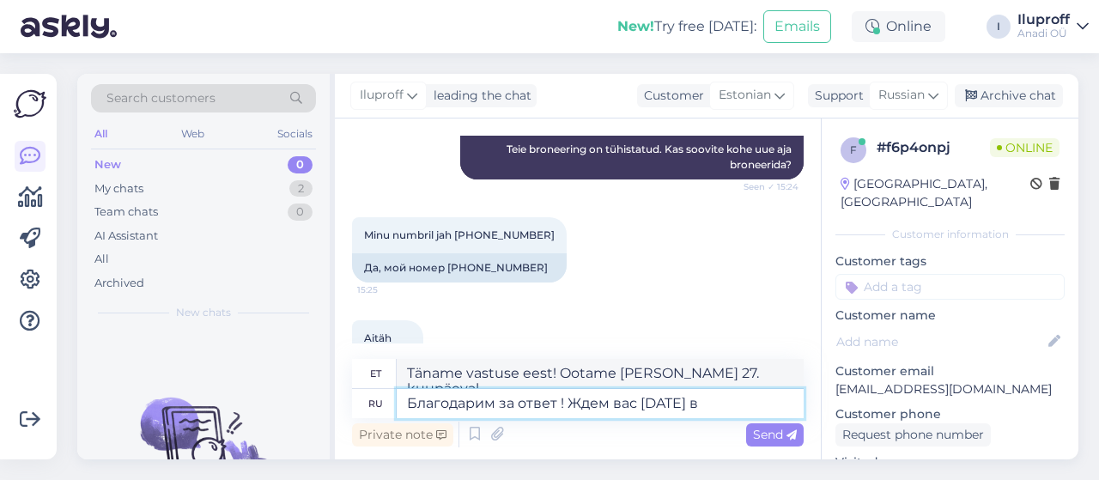
type textarea "Благодарим за ответ ! Ждем вас [DATE] в"
type textarea "Täname vastuse eest! Ootame [PERSON_NAME] 27. septembril."
type textarea "Благодарим за ответ ! Ждем вас [DATE] в 10:"
type textarea "Täname vastuse eest! Ootame [PERSON_NAME] 27. septembril kell 10."
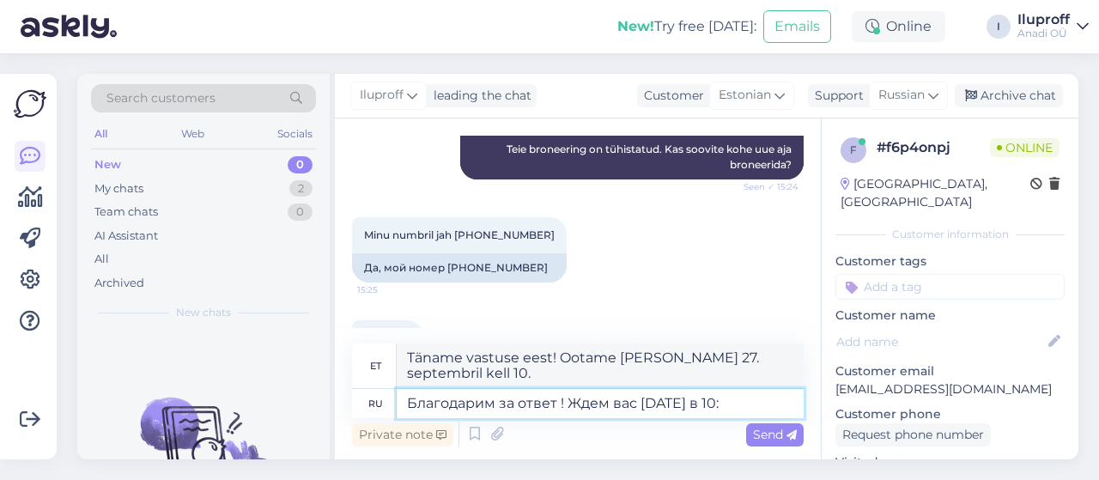
type textarea "Благодарим за ответ ! Ждем вас [DATE] в 10:0"
type textarea "Täname vastuse eest! Ootame [PERSON_NAME] 27. septembril kell 10.00."
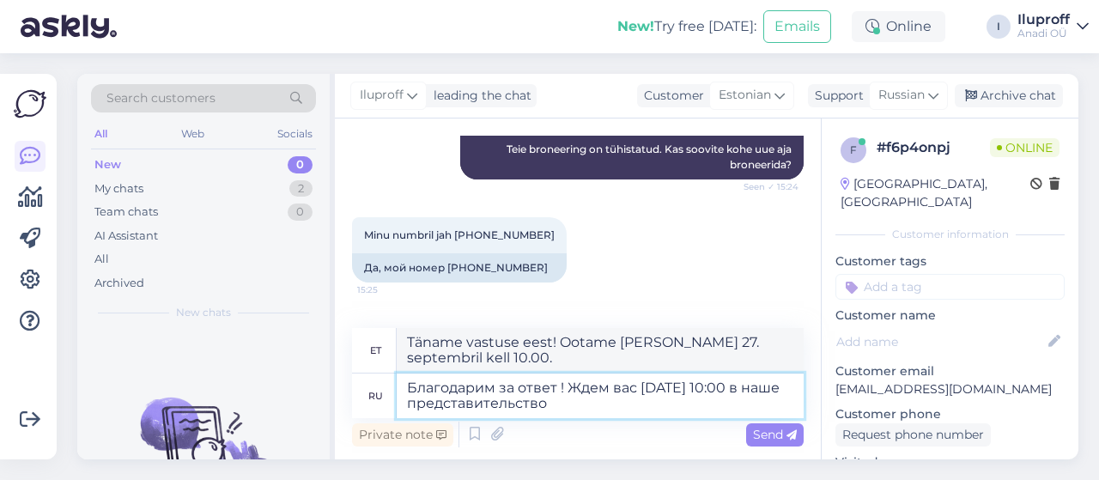
type textarea "Благодарим за ответ ! Ждем вас [DATE] 10:00 в наше представительство"
type textarea "Täname vastuse eest! Ootame teid meie kontoris 27. septembril kell 10.00."
drag, startPoint x: 568, startPoint y: 408, endPoint x: 404, endPoint y: 406, distance: 164.1
click at [404, 406] on textarea "Благодарим за ответ ! Ждем вас [DATE] 10:00 в наше представительство" at bounding box center [600, 396] width 407 height 45
type textarea "Благодарим за ответ ! Ждем вас [DATE] 10:00 в"
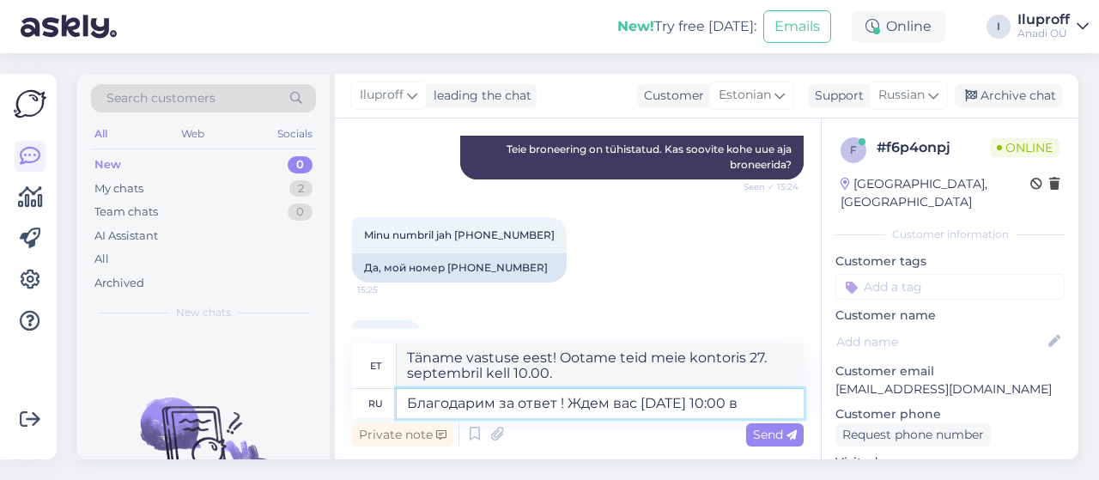
type textarea "Täname vastuse eest! Ootame [PERSON_NAME] 27. septembril kell 10.00."
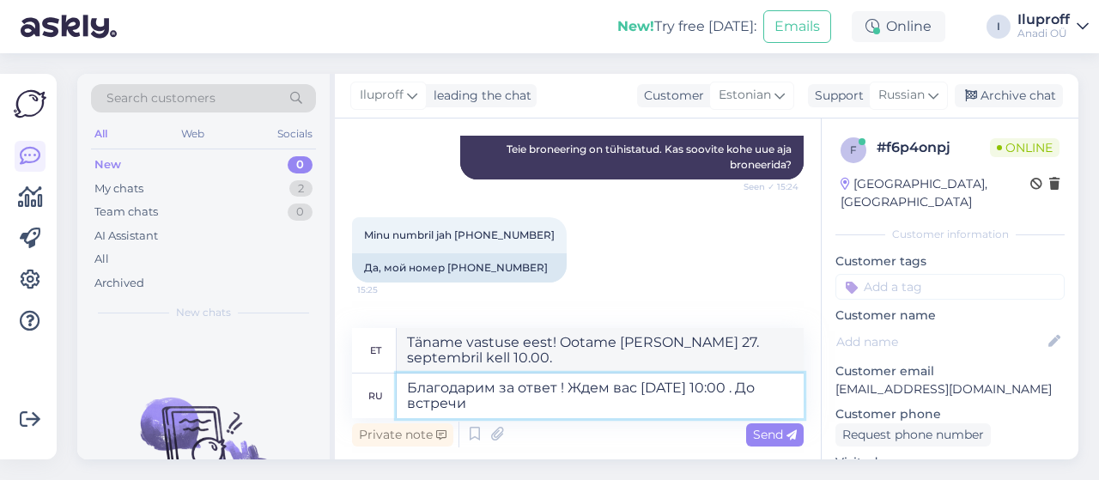
type textarea "Благодарим за ответ ! Ждем вас [DATE] 10:00 . До встречи"
type textarea "Täname vastuse eest! Ootame [PERSON_NAME] 27. septembril kell 10.00. Näeme seal."
type textarea "Благодарим за ответ ! Ждем вас [DATE] 10:00 . До встречи в"
type textarea "Täname vastuse eest! Ootame [PERSON_NAME] 27. septembril kell 10.00. Kohtumiseni"
type textarea "Благодарим за ответ ! Ждем вас [DATE] 10:00 . До встречи в ILUP"
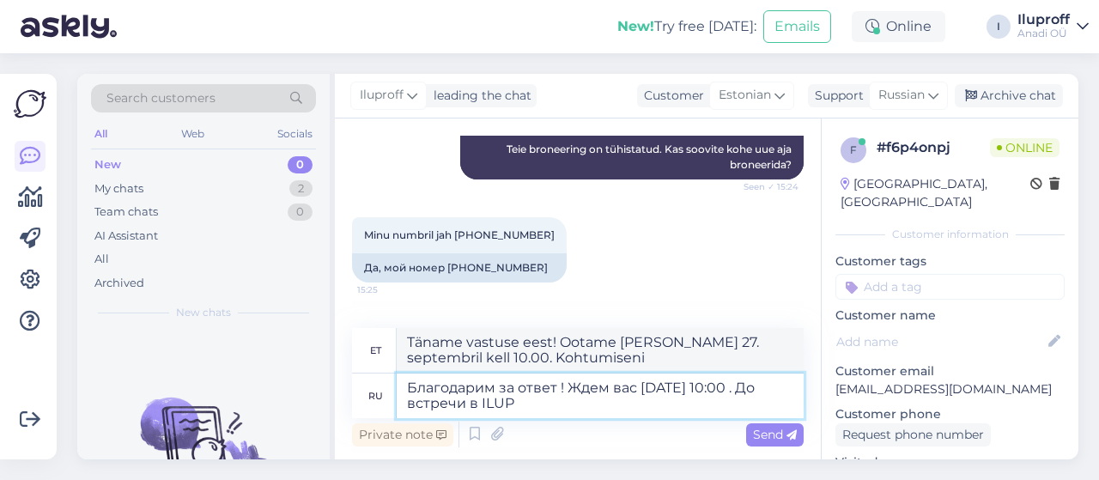
type textarea "Täname vastuse eest! Ootame [PERSON_NAME] 27. septembril kell 10.00. Kohtumisen…"
type textarea "Благодарим за ответ ! Ждем вас [DATE] 10:00 . До встречи в ILUPROFF"
type textarea "Täname vastuse eest! Ootame [PERSON_NAME] 27. septembril kell 10.00. Kohtumisen…"
type textarea "Благодарим за ответ ! Ждем вас [DATE] 10:00 . До встречи в ILUPROFF"
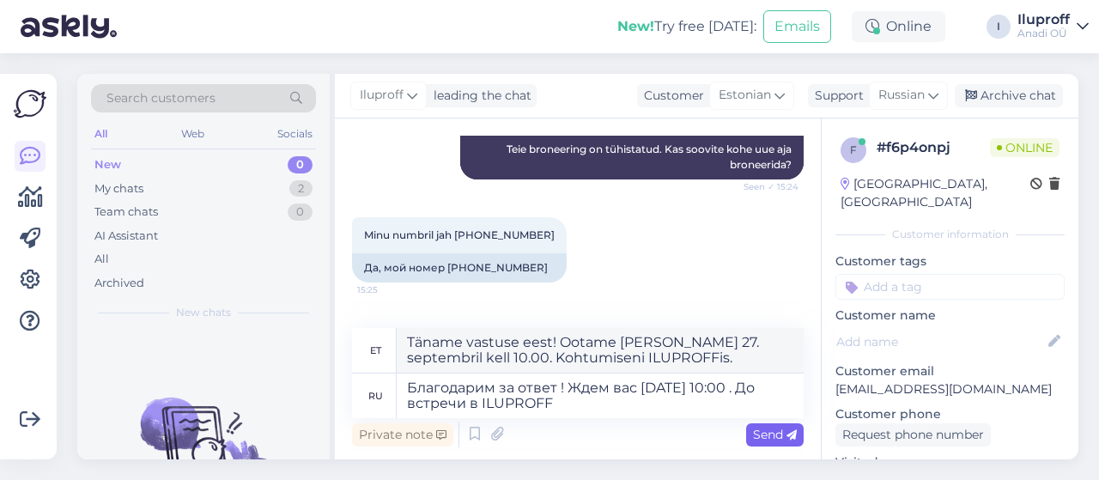
click at [762, 438] on span "Send" at bounding box center [775, 434] width 44 height 15
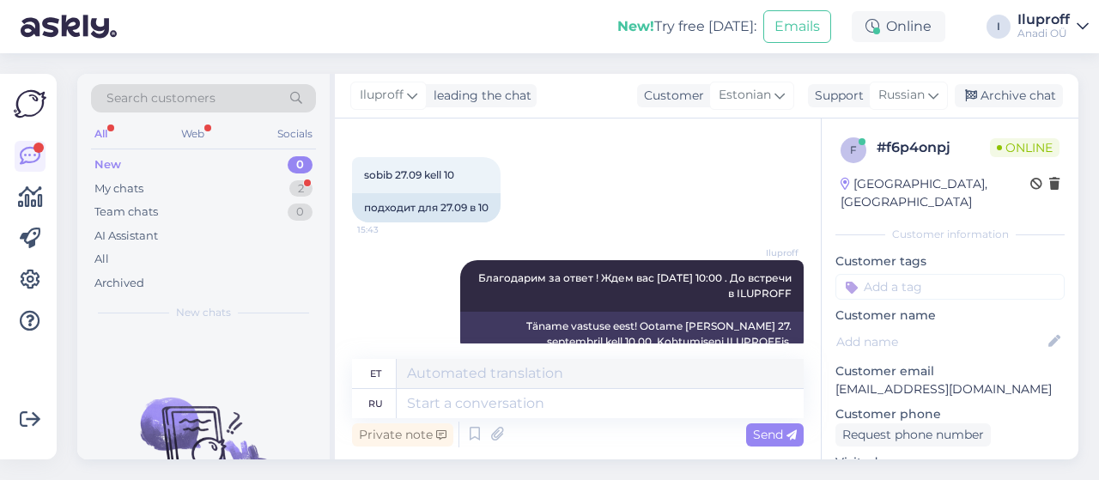
scroll to position [1806, 0]
